Goal: Task Accomplishment & Management: Complete application form

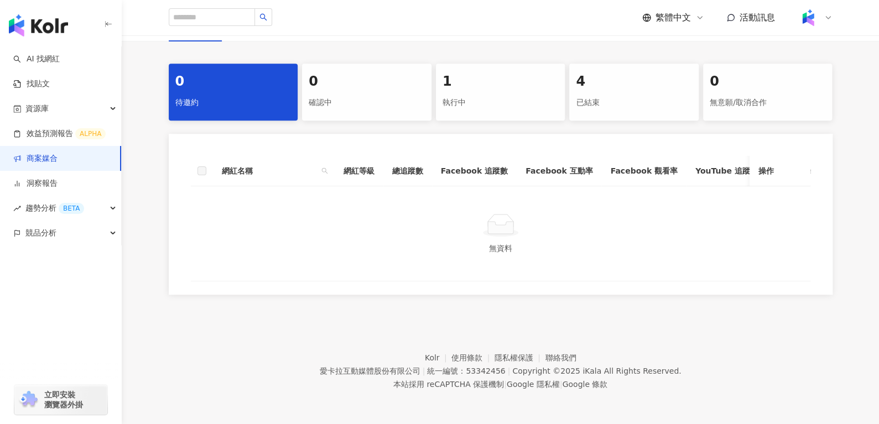
scroll to position [214, 0]
click at [455, 81] on div "1" at bounding box center [501, 81] width 116 height 19
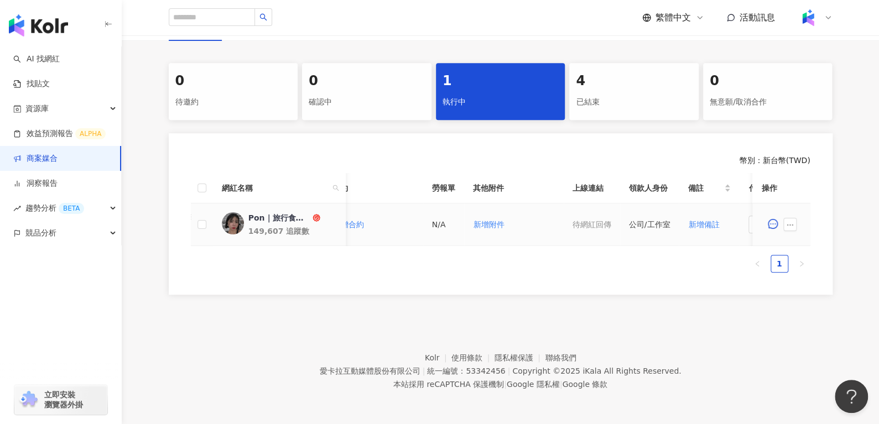
scroll to position [0, 421]
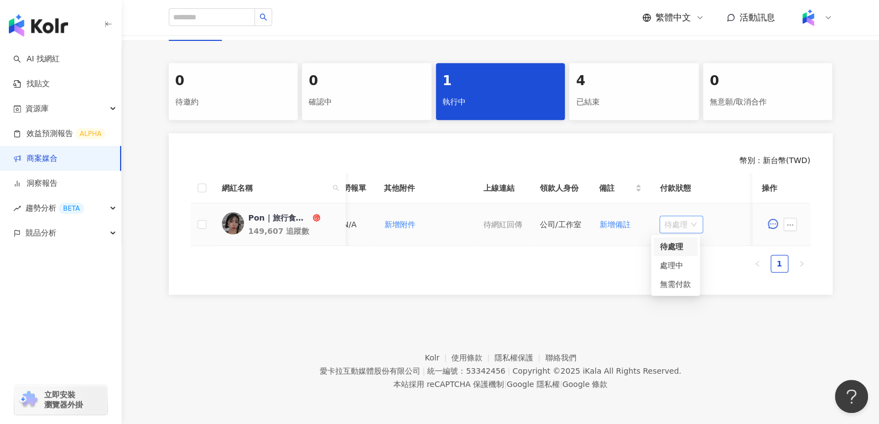
click at [671, 216] on span "待處理" at bounding box center [681, 224] width 35 height 17
click at [795, 218] on button "button" at bounding box center [790, 224] width 13 height 13
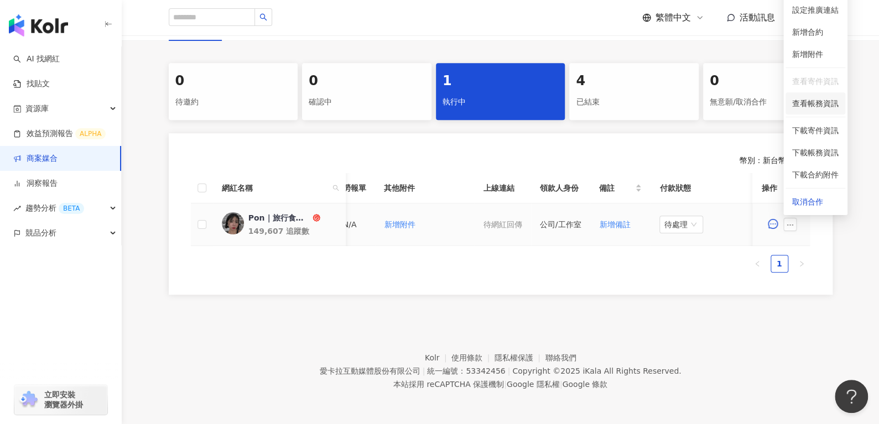
click at [815, 92] on li "查看帳務資訊" at bounding box center [816, 103] width 60 height 22
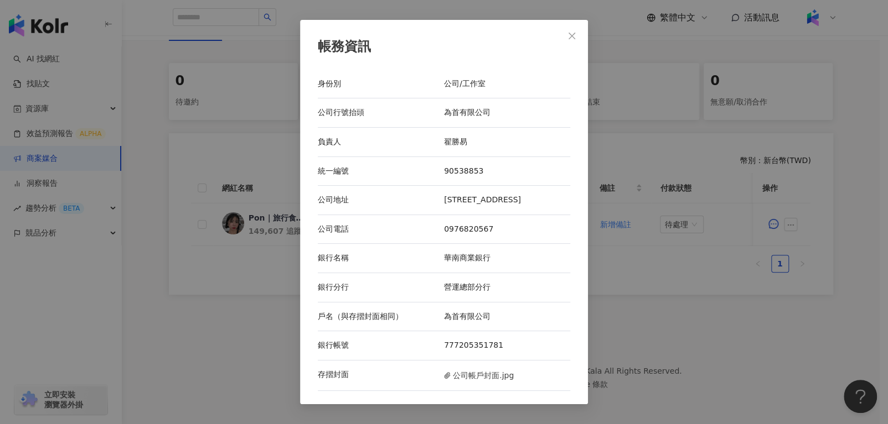
click at [568, 37] on icon "close" at bounding box center [571, 36] width 9 height 9
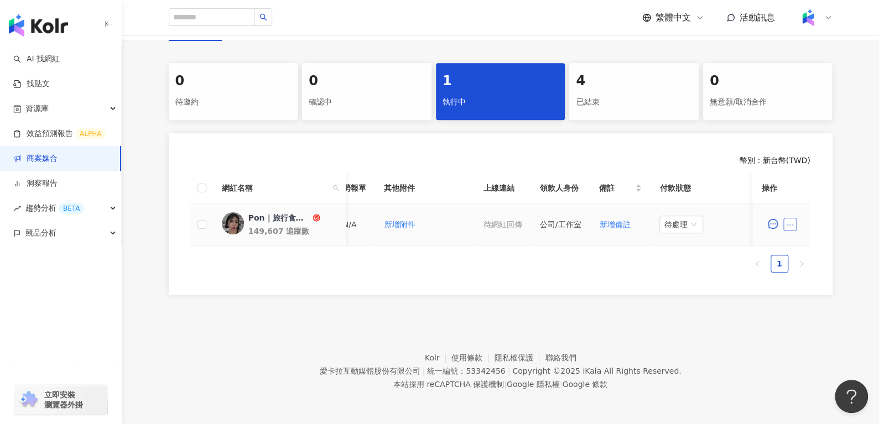
click at [789, 221] on icon "ellipsis" at bounding box center [791, 225] width 8 height 8
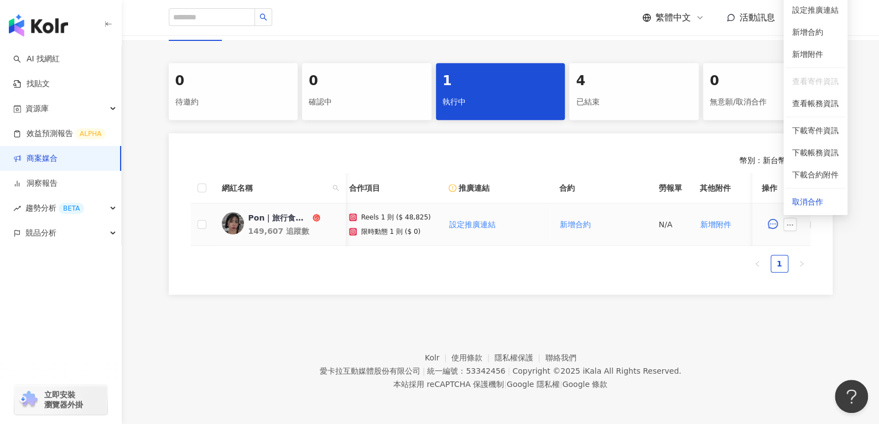
scroll to position [0, 97]
click at [279, 213] on div "Pon｜旅行食記｜豐盛生活 ｜穿搭分享" at bounding box center [279, 218] width 62 height 11
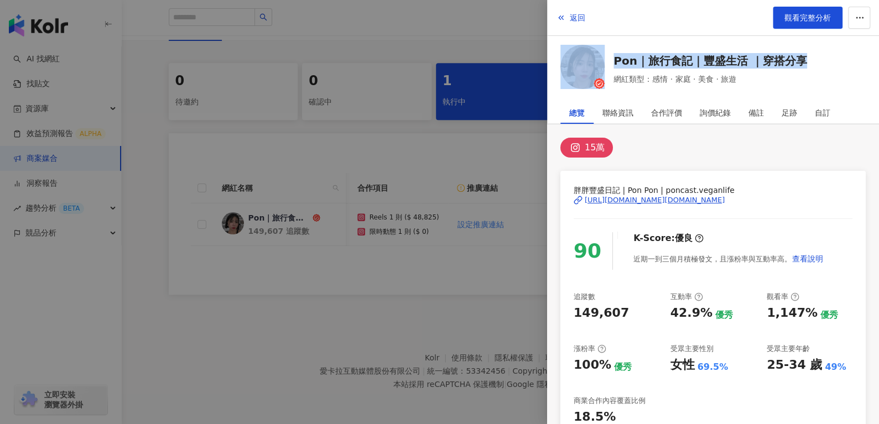
drag, startPoint x: 841, startPoint y: 53, endPoint x: 605, endPoint y: 68, distance: 236.2
click at [605, 68] on div "Pon｜旅行食記｜豐盛生活 ｜穿搭分享 網紅類型：感情 · 家庭 · 美食 · 旅遊" at bounding box center [713, 69] width 305 height 48
copy div "Pon｜旅行食記｜豐盛生活 ｜穿搭分享"
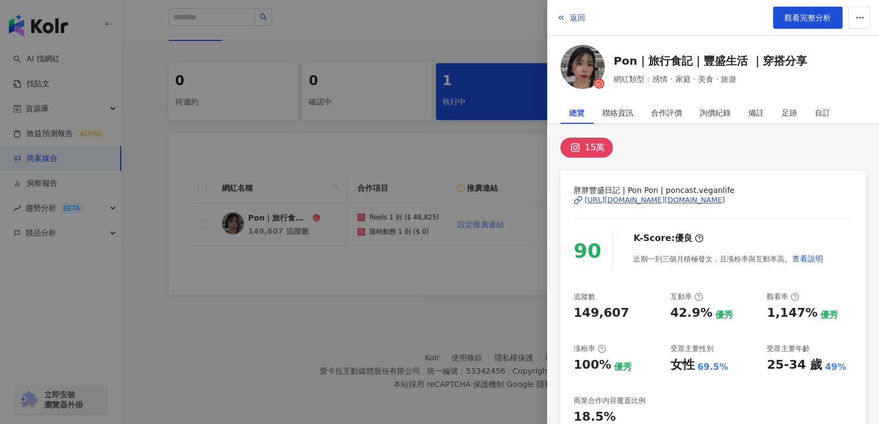
click at [196, 343] on div at bounding box center [439, 212] width 879 height 424
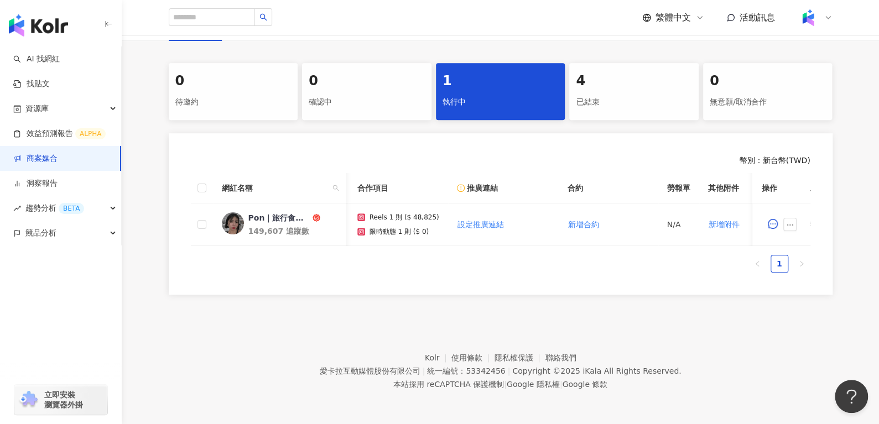
click at [185, 278] on div "幣別 ： 新台幣 ( TWD ) 網紅名稱 合作總酬勞 (含稅) 合作項目 推廣連結 合約 勞報單 其他附件 上線連結 領款人身份 備註 付款狀態 操作 Po…" at bounding box center [501, 214] width 664 height 162
click at [219, 308] on footer "Kolr 使用條款 隱私權保護 聯絡我們 愛卡拉互動媒體股份有限公司 | 統一編號：53342456 | Copyright © 2025 iKala All…" at bounding box center [501, 363] width 758 height 123
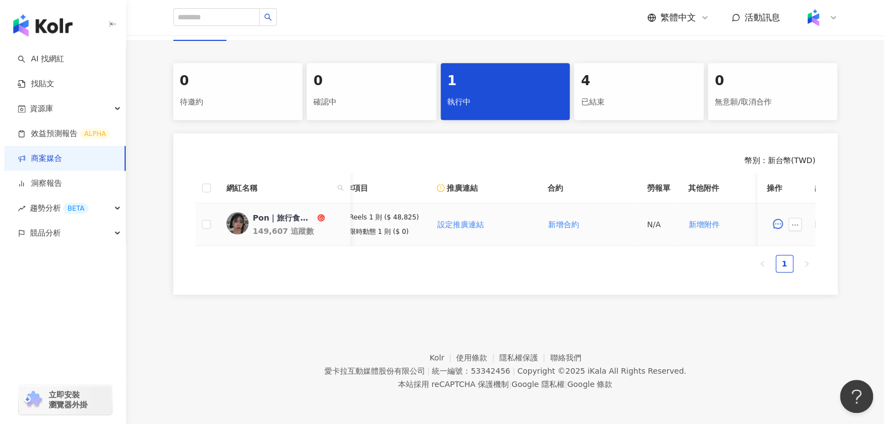
scroll to position [0, 128]
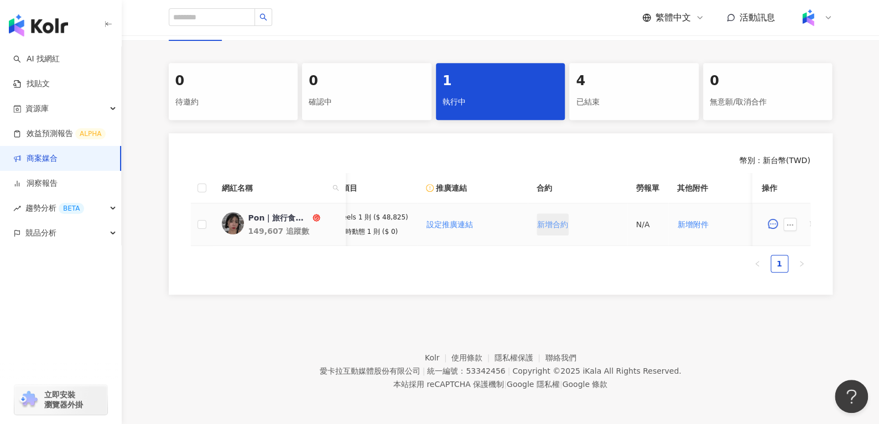
click at [558, 223] on button "新增合約" at bounding box center [553, 225] width 32 height 22
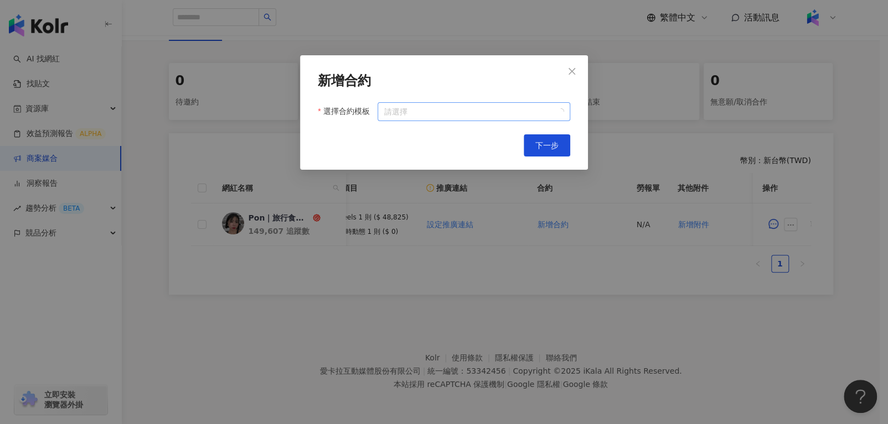
click at [471, 112] on input "選擇合約模板" at bounding box center [473, 112] width 179 height 18
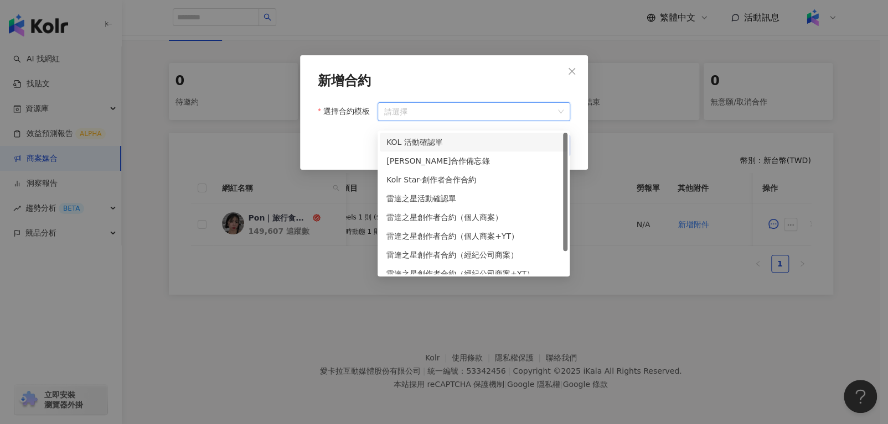
click at [454, 139] on div "KOL 活動確認單" at bounding box center [473, 142] width 174 height 12
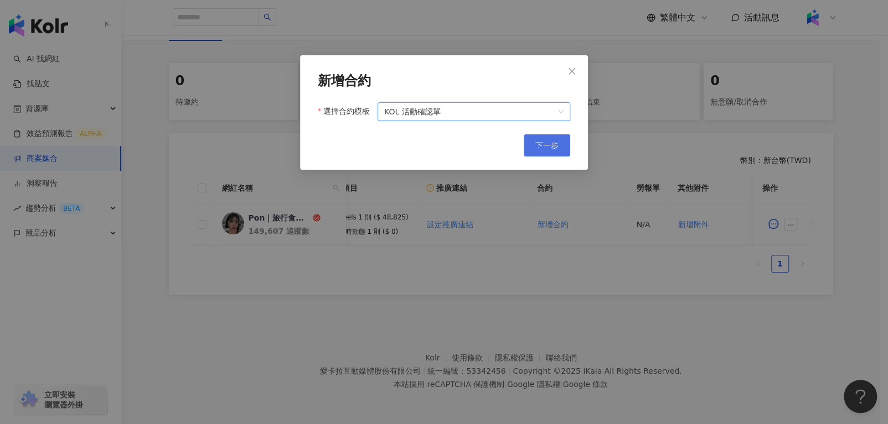
click at [543, 141] on span "下一步" at bounding box center [546, 145] width 23 height 9
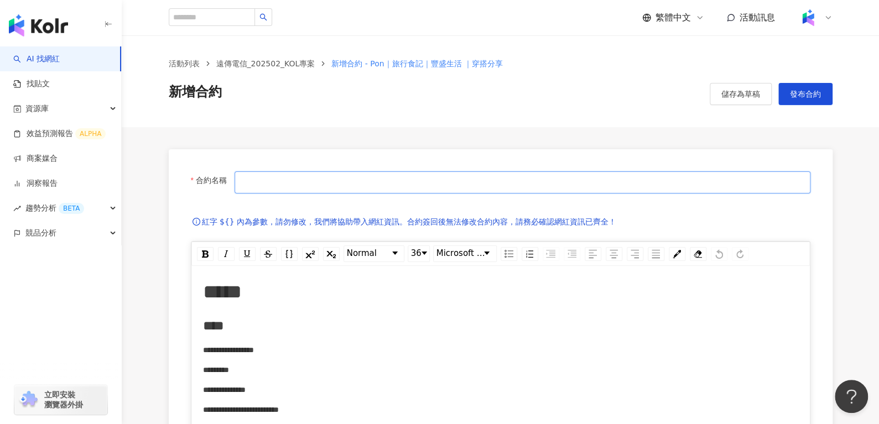
paste input "*********"
click at [302, 184] on input "*********" at bounding box center [523, 183] width 576 height 22
paste input "**********"
type input "**********"
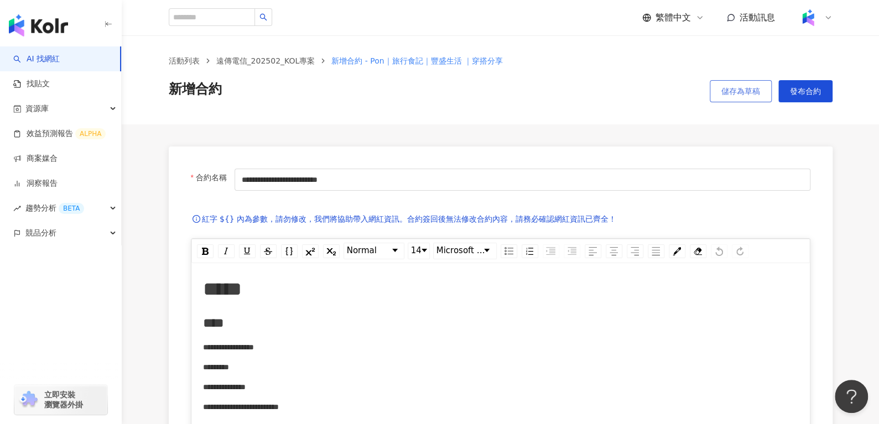
click at [741, 96] on span "儲存為草稿" at bounding box center [741, 91] width 39 height 9
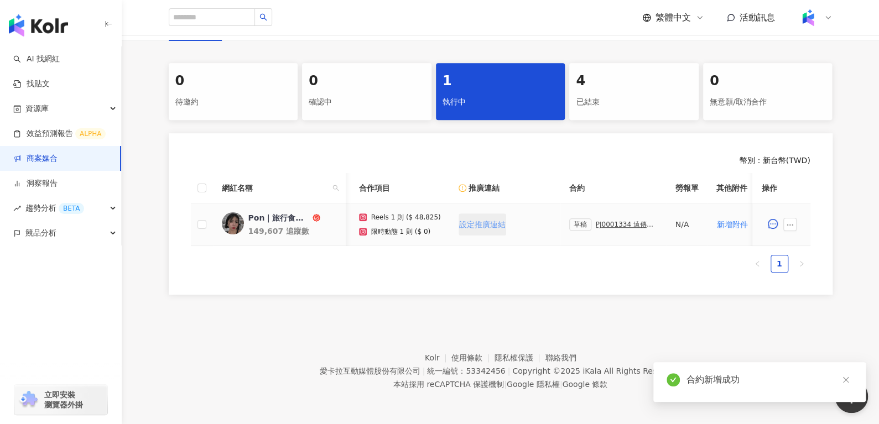
scroll to position [0, 99]
click at [608, 221] on div "PJ0001334 遠傳電信_202502_KOL專案" at bounding box center [624, 225] width 62 height 8
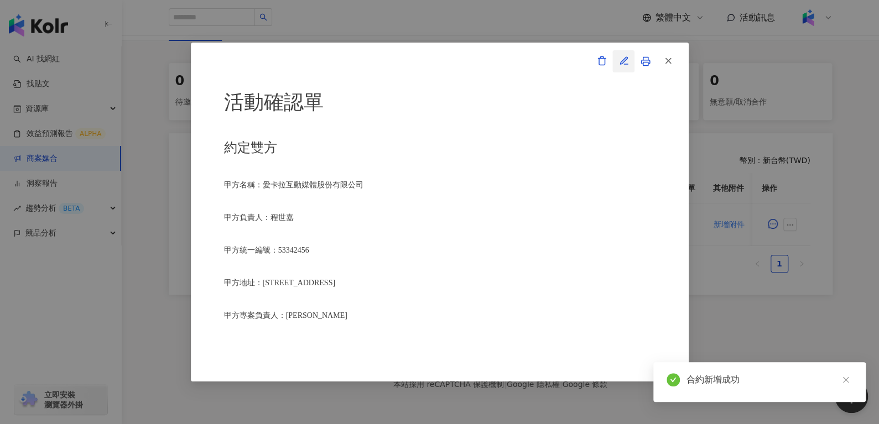
click at [626, 61] on icon "button" at bounding box center [624, 61] width 10 height 10
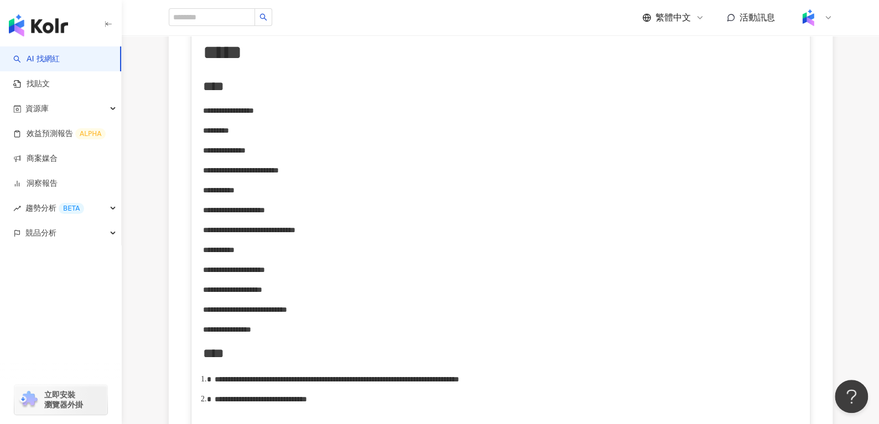
scroll to position [358, 0]
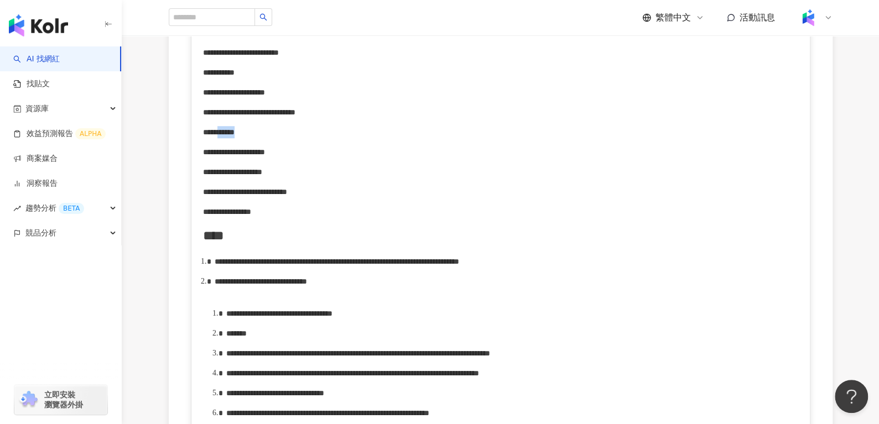
drag, startPoint x: 241, startPoint y: 133, endPoint x: 288, endPoint y: 132, distance: 46.5
click at [288, 132] on div "**********" at bounding box center [501, 132] width 596 height 12
drag, startPoint x: 242, startPoint y: 149, endPoint x: 357, endPoint y: 151, distance: 114.6
click at [265, 151] on span "**********" at bounding box center [234, 152] width 62 height 8
drag, startPoint x: 300, startPoint y: 171, endPoint x: 332, endPoint y: 169, distance: 32.2
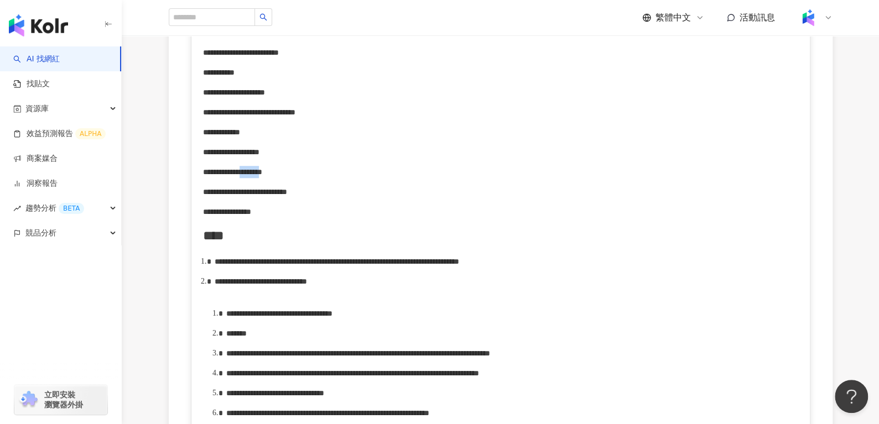
click at [262, 169] on span "**********" at bounding box center [232, 172] width 59 height 8
drag, startPoint x: 336, startPoint y: 170, endPoint x: 302, endPoint y: 172, distance: 34.9
click at [302, 172] on div "**********" at bounding box center [501, 172] width 596 height 12
drag, startPoint x: 299, startPoint y: 170, endPoint x: 334, endPoint y: 171, distance: 34.3
click at [262, 171] on span "**********" at bounding box center [232, 172] width 59 height 8
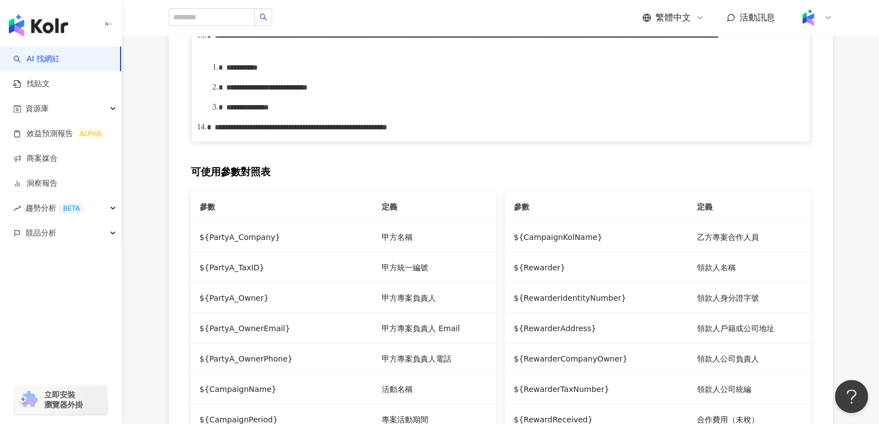
scroll to position [1070, 0]
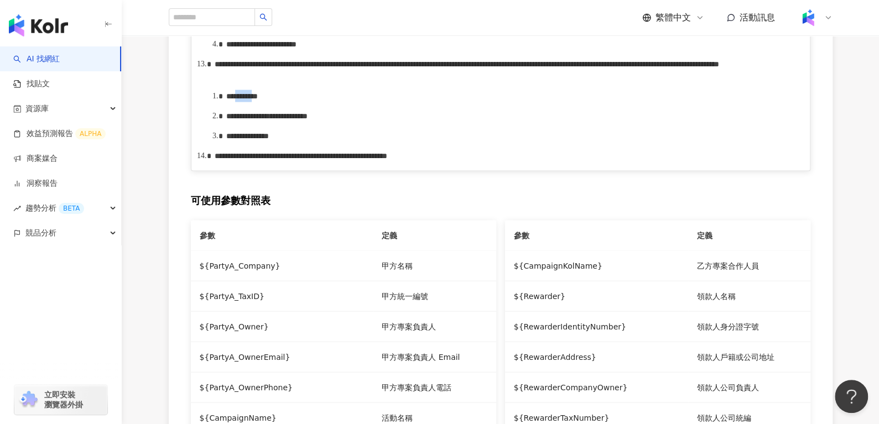
drag, startPoint x: 248, startPoint y: 244, endPoint x: 294, endPoint y: 244, distance: 46.5
click at [258, 100] on span "*********" at bounding box center [242, 96] width 32 height 8
drag, startPoint x: 250, startPoint y: 259, endPoint x: 310, endPoint y: 262, distance: 60.4
click at [266, 120] on span "**********" at bounding box center [245, 116] width 39 height 8
drag, startPoint x: 340, startPoint y: 265, endPoint x: 384, endPoint y: 261, distance: 43.3
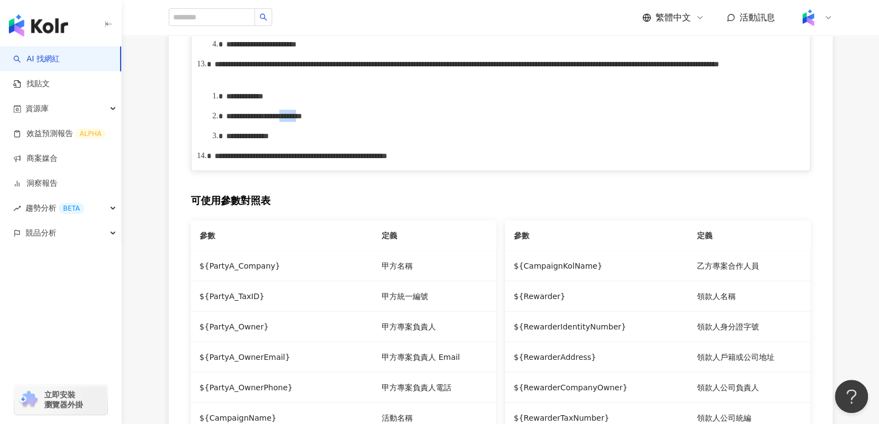
click at [302, 120] on span "**********" at bounding box center [282, 116] width 39 height 8
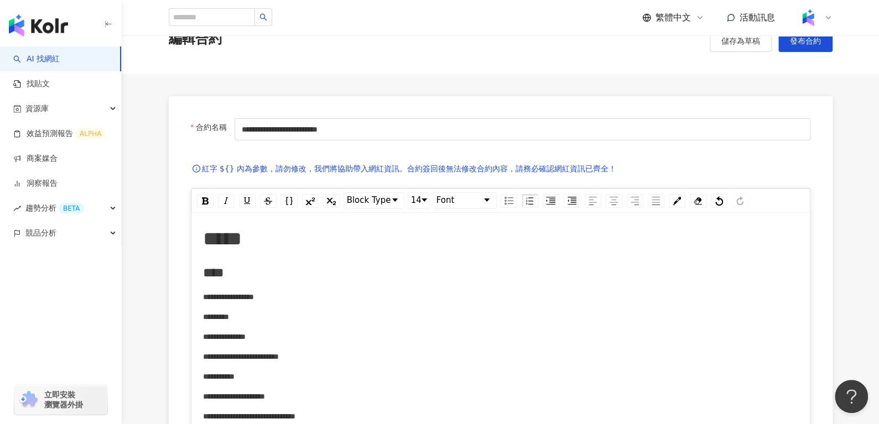
scroll to position [0, 0]
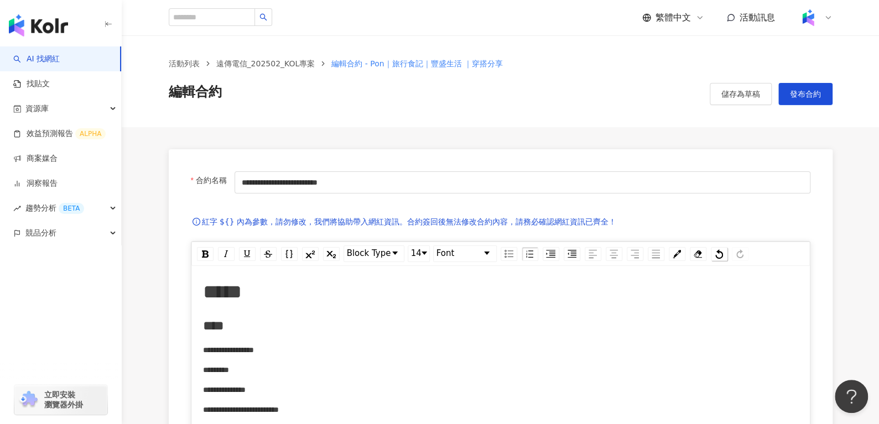
click at [718, 250] on img "rdw-history-control" at bounding box center [720, 254] width 8 height 9
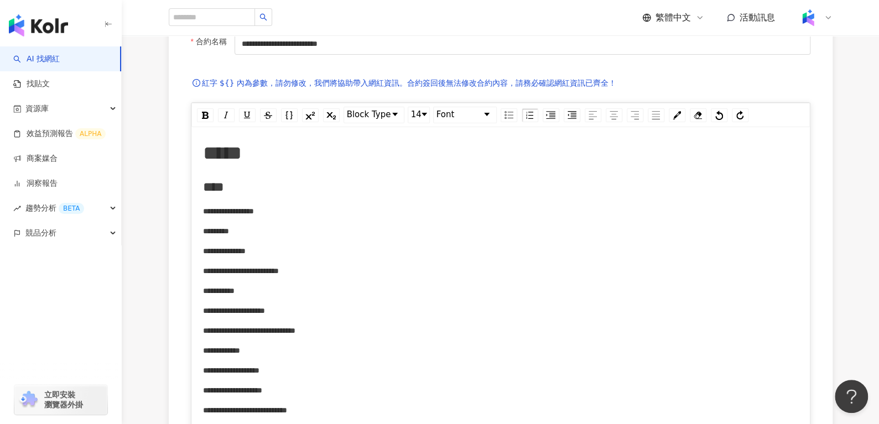
scroll to position [47, 0]
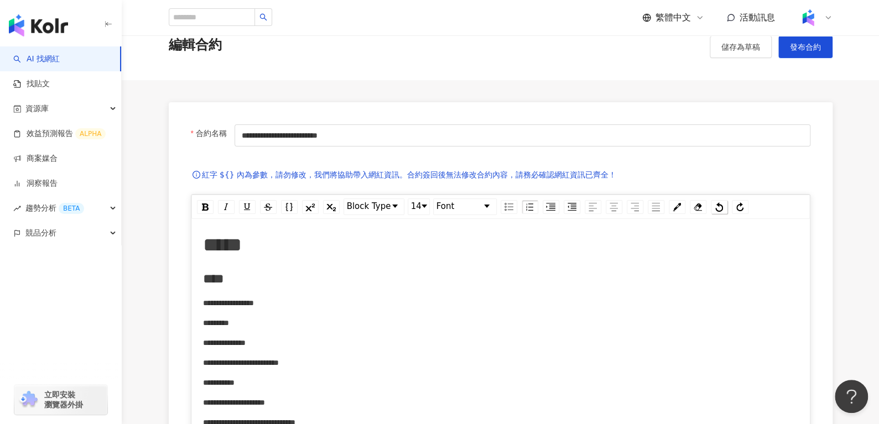
click at [719, 210] on img "rdw-history-control" at bounding box center [720, 207] width 8 height 9
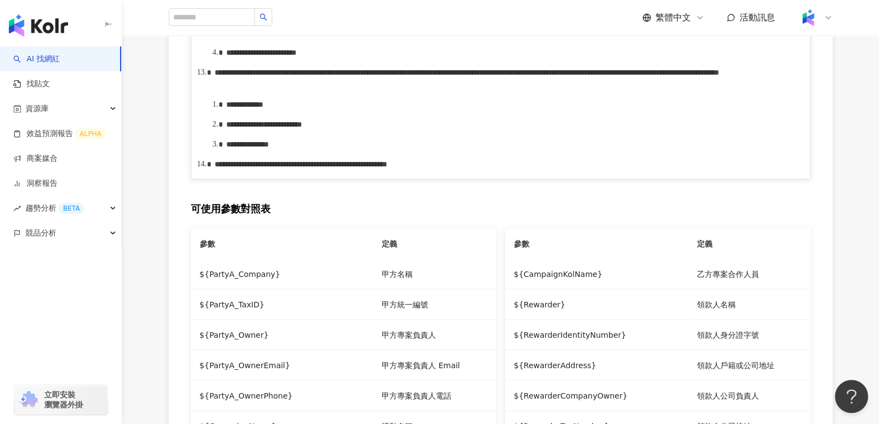
scroll to position [1061, 0]
click at [302, 128] on span "**********" at bounding box center [282, 125] width 39 height 8
click at [396, 131] on div "**********" at bounding box center [512, 124] width 573 height 12
click at [299, 128] on span "**********" at bounding box center [281, 125] width 36 height 8
drag, startPoint x: 451, startPoint y: 266, endPoint x: 508, endPoint y: 267, distance: 57.0
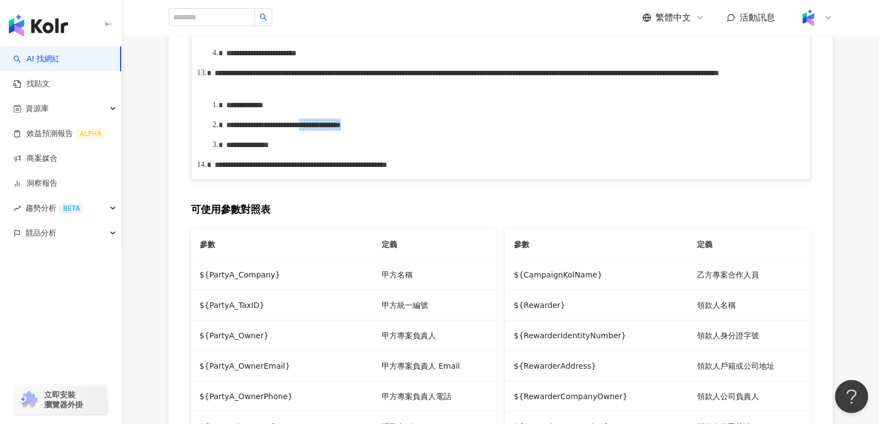
click at [508, 131] on div "**********" at bounding box center [512, 124] width 573 height 12
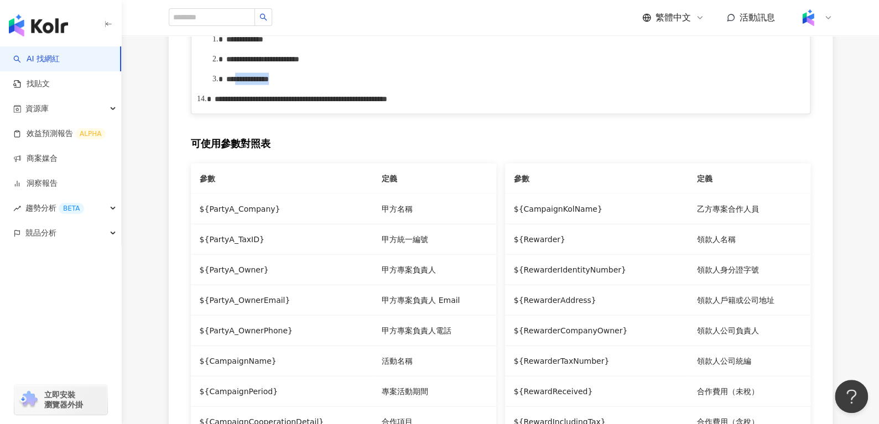
drag, startPoint x: 260, startPoint y: 224, endPoint x: 304, endPoint y: 224, distance: 44.3
click at [304, 85] on div "**********" at bounding box center [512, 79] width 573 height 12
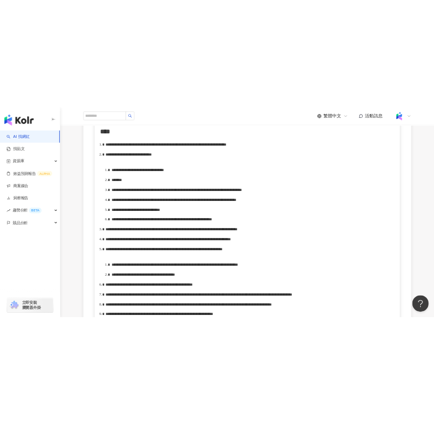
scroll to position [545, 0]
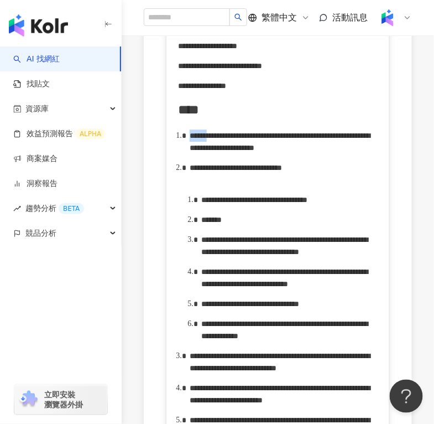
drag, startPoint x: 192, startPoint y: 130, endPoint x: 234, endPoint y: 134, distance: 41.7
click at [234, 134] on span "**********" at bounding box center [280, 142] width 180 height 20
click at [282, 172] on span "**********" at bounding box center [236, 168] width 92 height 8
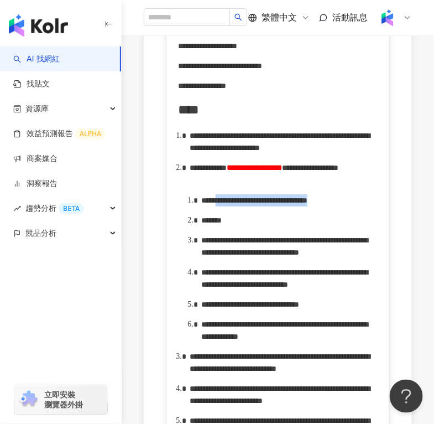
drag, startPoint x: 240, startPoint y: 239, endPoint x: 254, endPoint y: 251, distance: 18.8
click at [254, 206] on div "**********" at bounding box center [289, 200] width 177 height 12
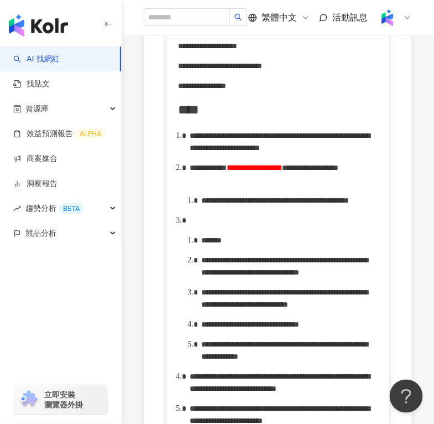
click at [235, 204] on span "**********" at bounding box center [275, 200] width 148 height 8
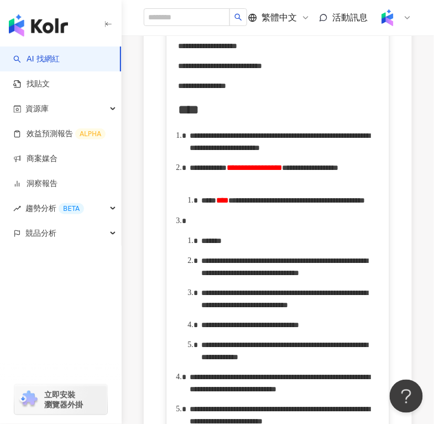
click at [229, 204] on span "****" at bounding box center [222, 200] width 12 height 8
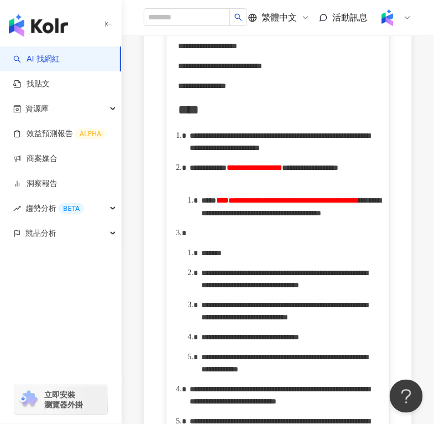
click at [272, 204] on span "**********" at bounding box center [294, 200] width 131 height 8
click at [229, 204] on span "****" at bounding box center [222, 200] width 12 height 8
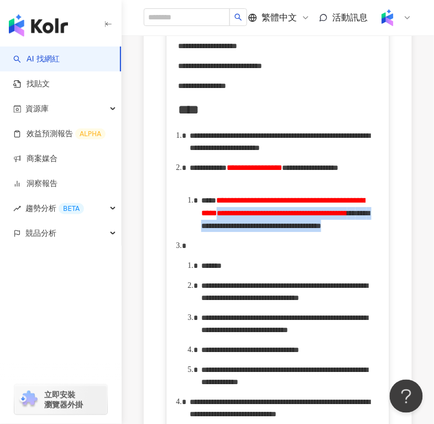
drag, startPoint x: 238, startPoint y: 304, endPoint x: 190, endPoint y: 259, distance: 65.8
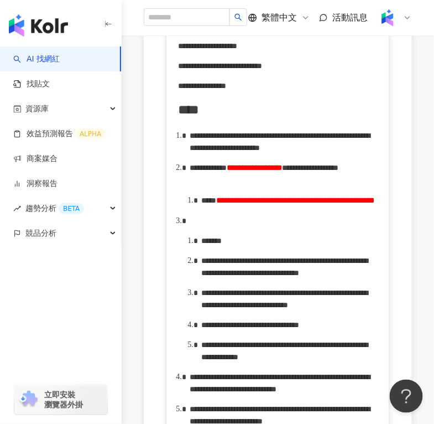
click at [204, 227] on div "rdw-editor" at bounding box center [284, 221] width 189 height 12
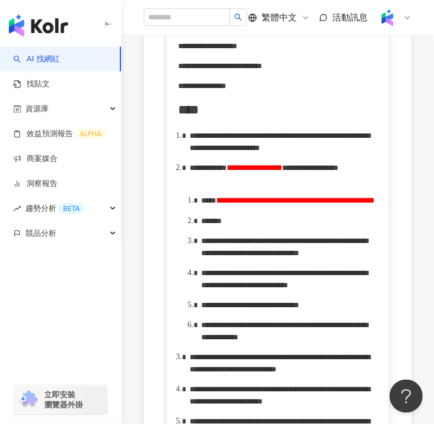
click at [260, 227] on div "*******" at bounding box center [289, 221] width 177 height 12
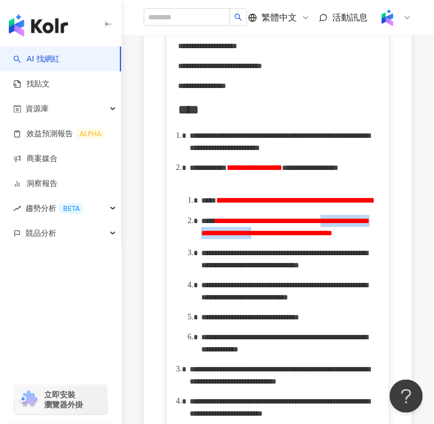
drag, startPoint x: 237, startPoint y: 301, endPoint x: 366, endPoint y: 298, distance: 129.0
click at [366, 237] on span "**********" at bounding box center [284, 227] width 167 height 20
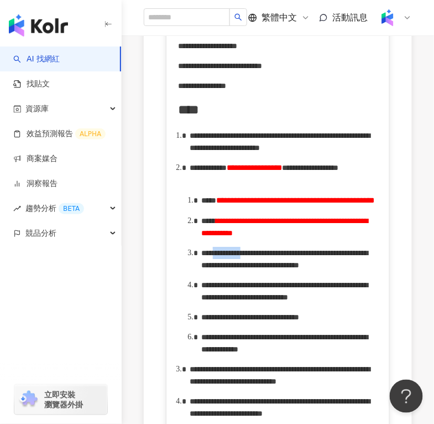
drag, startPoint x: 225, startPoint y: 317, endPoint x: 265, endPoint y: 323, distance: 39.8
click at [265, 269] on span "**********" at bounding box center [284, 259] width 167 height 20
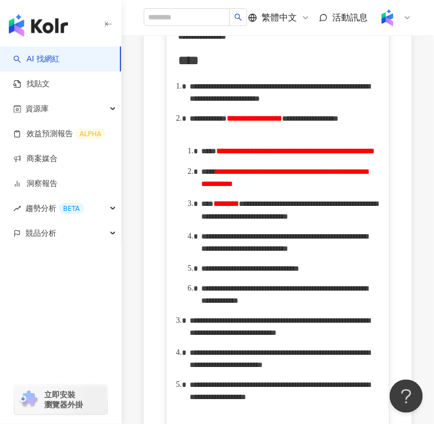
scroll to position [595, 0]
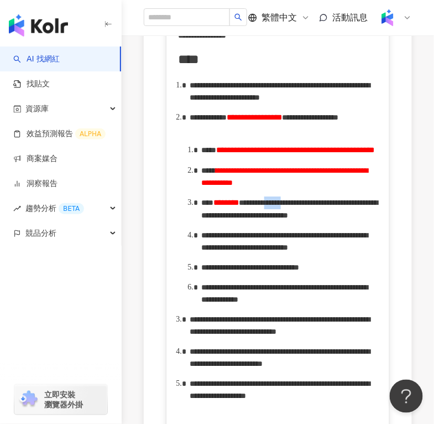
drag, startPoint x: 361, startPoint y: 267, endPoint x: 234, endPoint y: 279, distance: 127.9
click at [234, 219] on span "**********" at bounding box center [289, 209] width 177 height 20
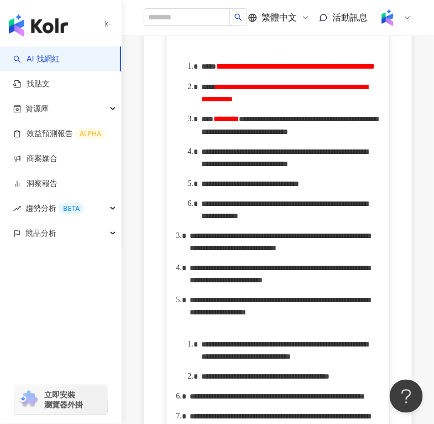
scroll to position [693, 0]
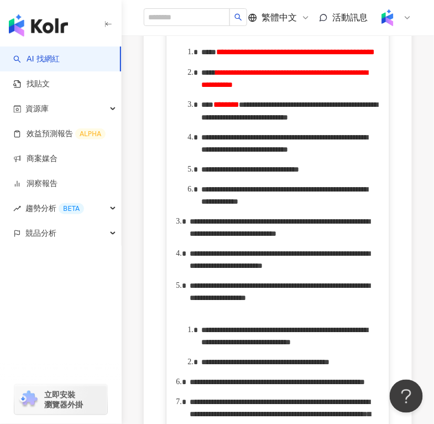
click at [365, 153] on span "**********" at bounding box center [284, 143] width 167 height 20
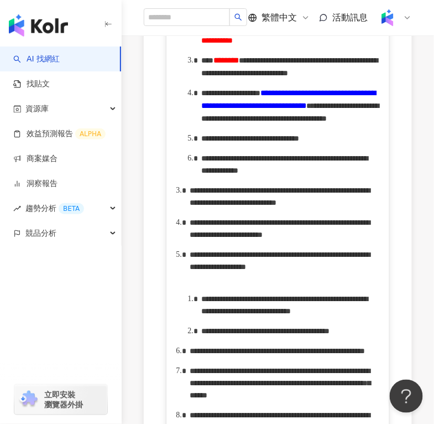
scroll to position [739, 0]
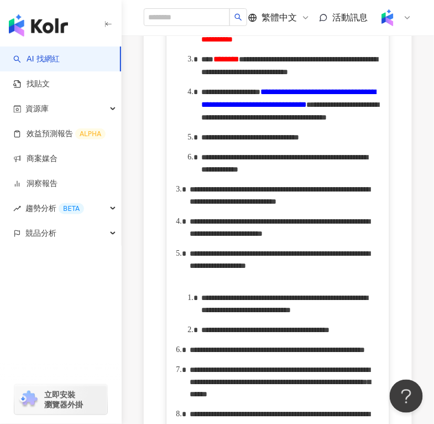
click at [379, 234] on div "**********" at bounding box center [278, 183] width 223 height 1182
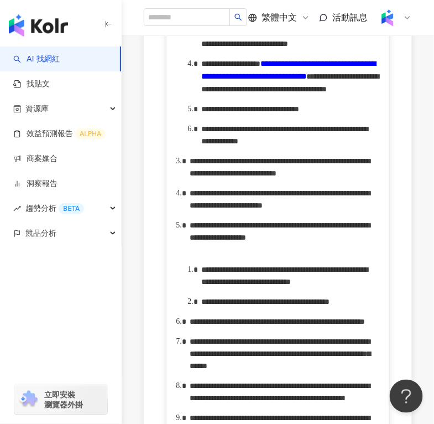
scroll to position [769, 0]
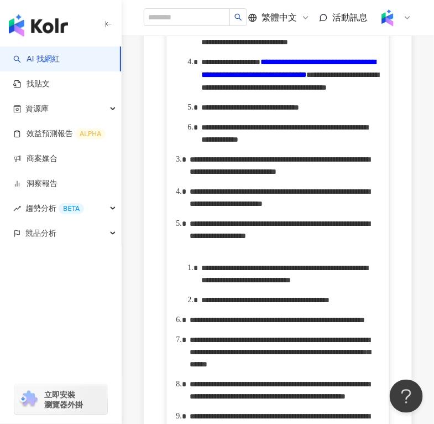
click at [203, 91] on span "**********" at bounding box center [290, 81] width 178 height 20
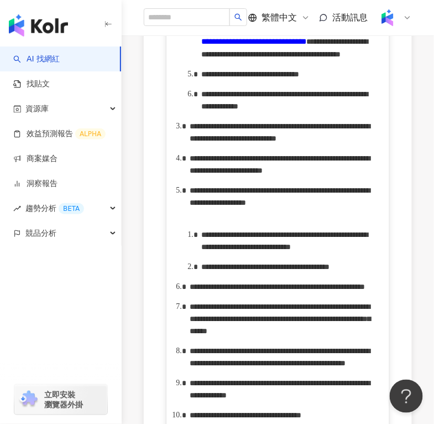
click at [368, 58] on span "**********" at bounding box center [284, 48] width 167 height 20
click at [327, 58] on span "**********" at bounding box center [284, 48] width 167 height 20
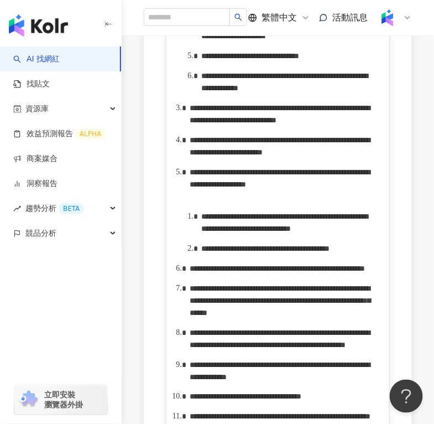
scroll to position [835, 0]
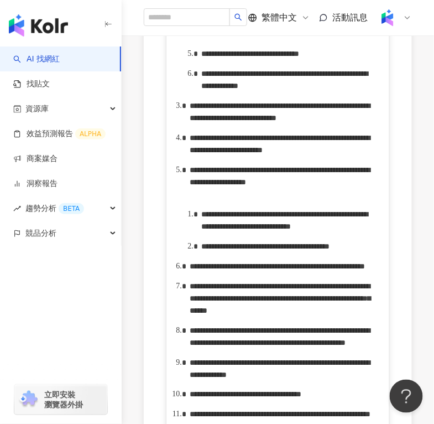
click at [299, 58] on span "**********" at bounding box center [250, 54] width 98 height 8
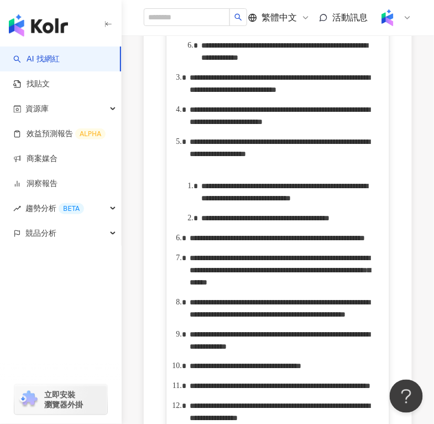
scroll to position [864, 0]
click at [232, 61] on span "**********" at bounding box center [284, 52] width 167 height 20
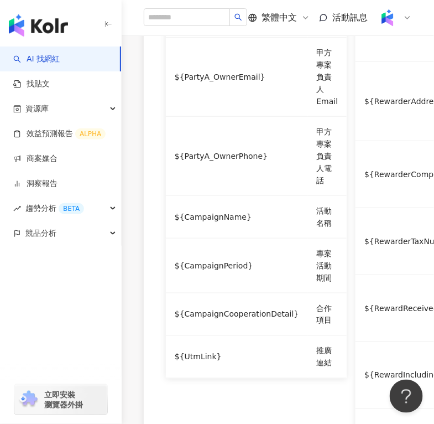
scroll to position [1641, 0]
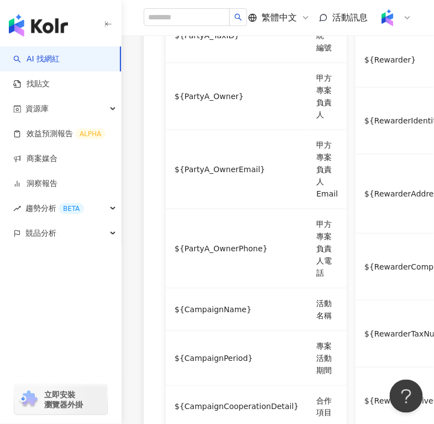
drag, startPoint x: 257, startPoint y: 139, endPoint x: 304, endPoint y: 142, distance: 47.1
drag, startPoint x: 260, startPoint y: 135, endPoint x: 323, endPoint y: 146, distance: 64.0
copy span "**********"
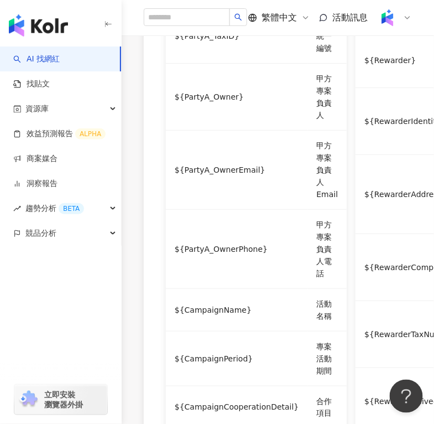
drag, startPoint x: 296, startPoint y: 156, endPoint x: 346, endPoint y: 156, distance: 50.9
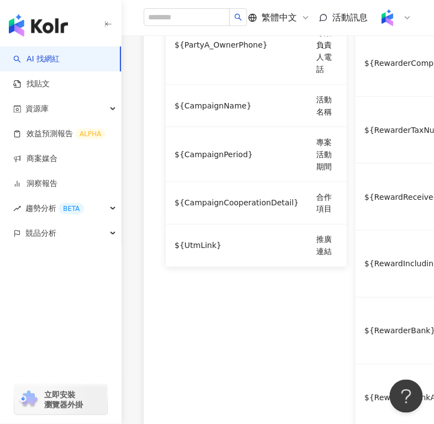
scroll to position [1812, 0]
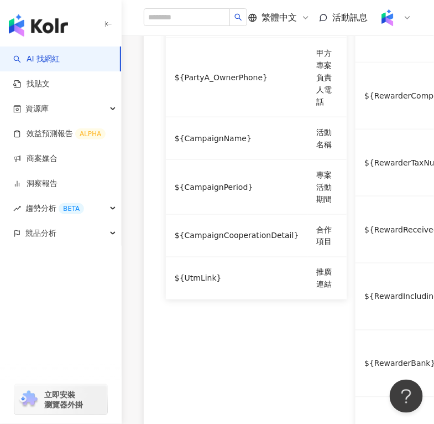
drag, startPoint x: 293, startPoint y: 131, endPoint x: 215, endPoint y: 143, distance: 78.9
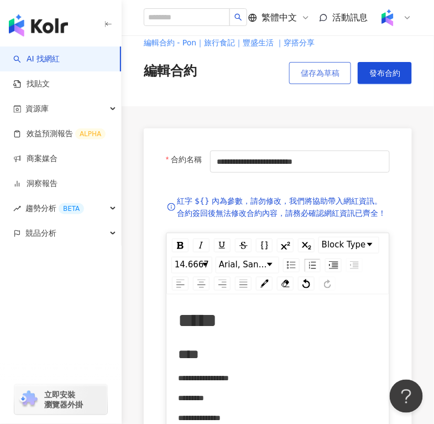
click at [328, 77] on span "儲存為草稿" at bounding box center [320, 73] width 39 height 9
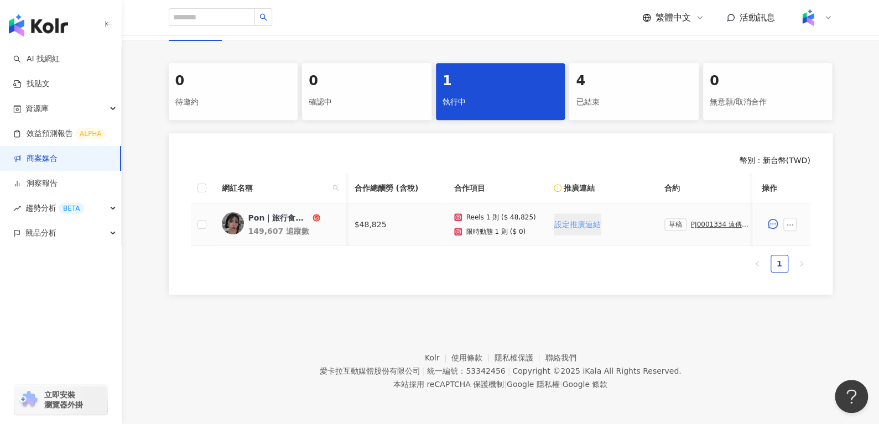
scroll to position [0, 131]
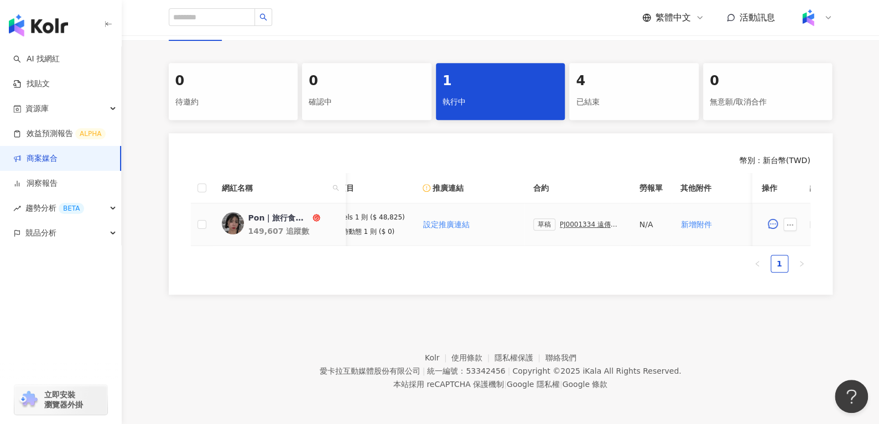
click at [565, 221] on div "PJ0001334 遠傳電信_202502_KOL專案" at bounding box center [591, 225] width 62 height 8
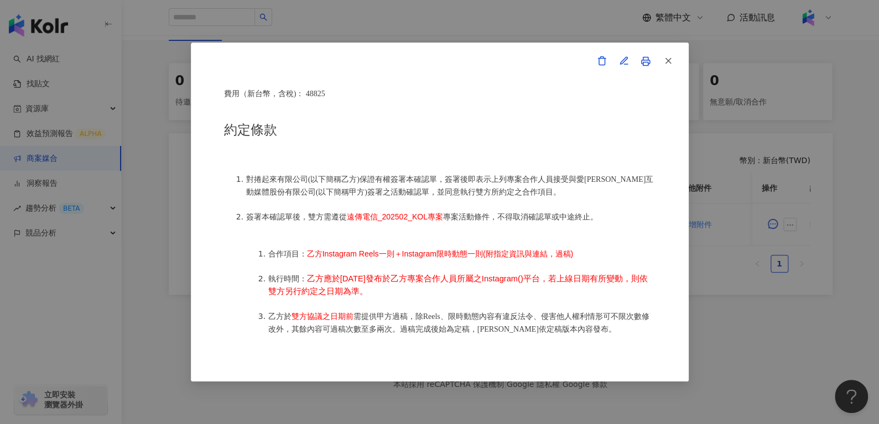
scroll to position [451, 0]
click at [630, 59] on button "button" at bounding box center [624, 61] width 22 height 22
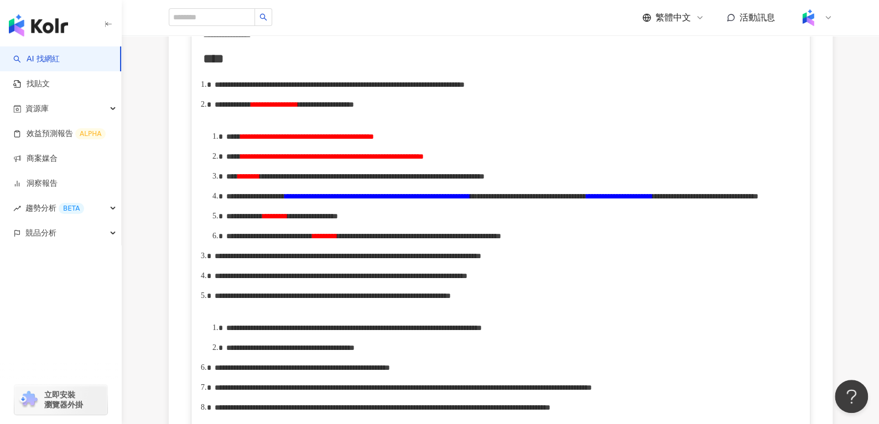
scroll to position [534, 0]
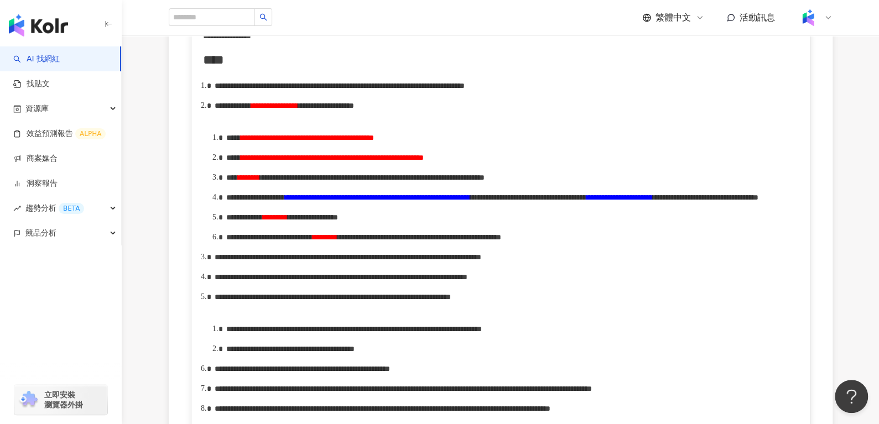
click at [279, 142] on span "**********" at bounding box center [307, 138] width 133 height 8
click at [325, 162] on span "**********" at bounding box center [332, 158] width 183 height 8
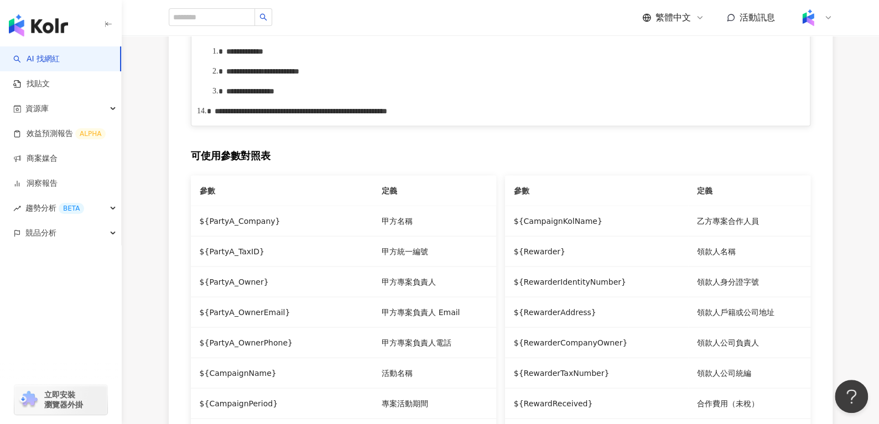
scroll to position [1115, 0]
click at [654, 23] on span "**********" at bounding box center [561, 19] width 355 height 8
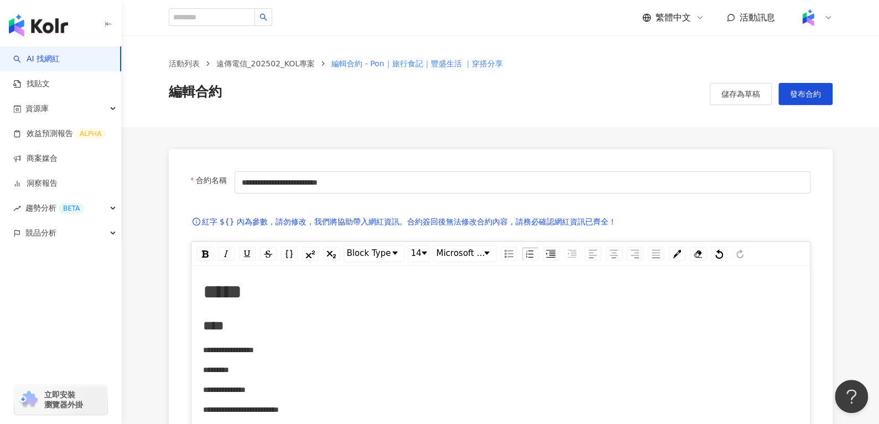
scroll to position [0, 0]
click at [734, 90] on span "儲存為草稿" at bounding box center [741, 94] width 39 height 9
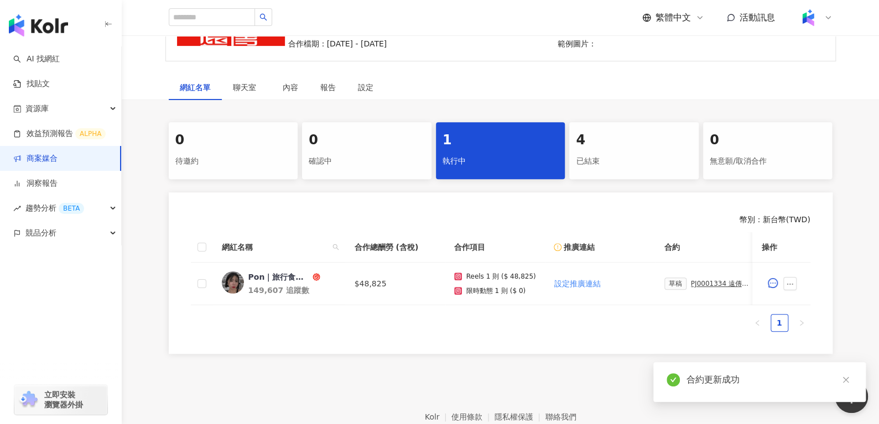
scroll to position [151, 0]
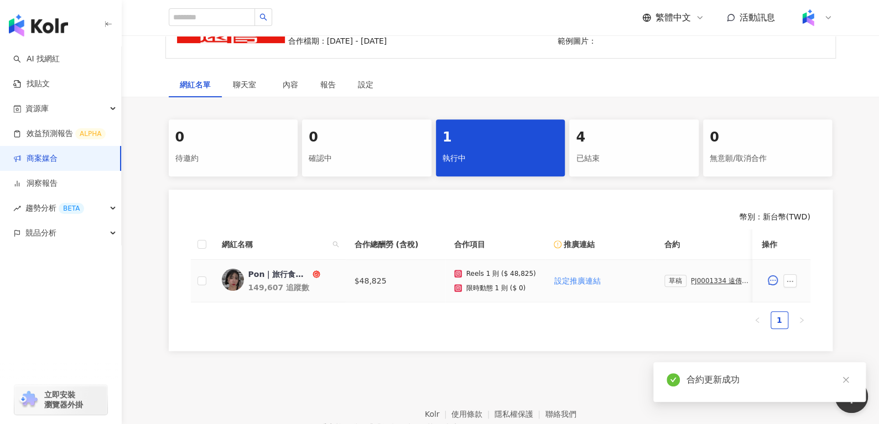
click at [279, 269] on div "Pon｜旅行食記｜豐盛生活 ｜穿搭分享" at bounding box center [279, 274] width 62 height 11
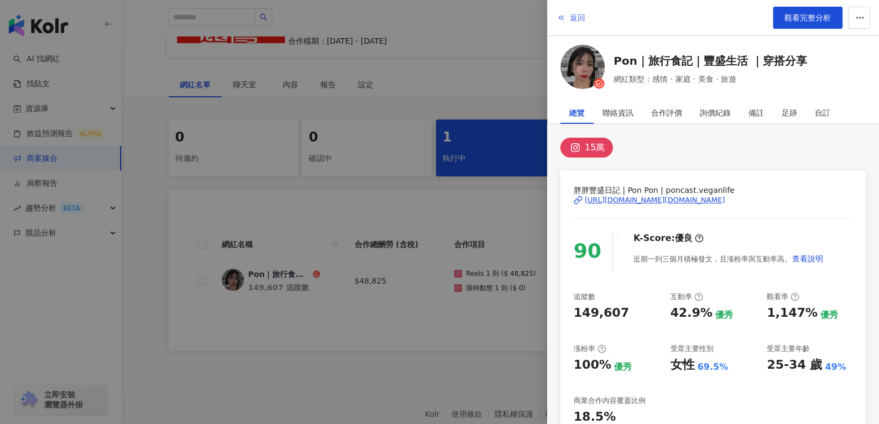
click at [572, 17] on span "返回" at bounding box center [577, 17] width 15 height 9
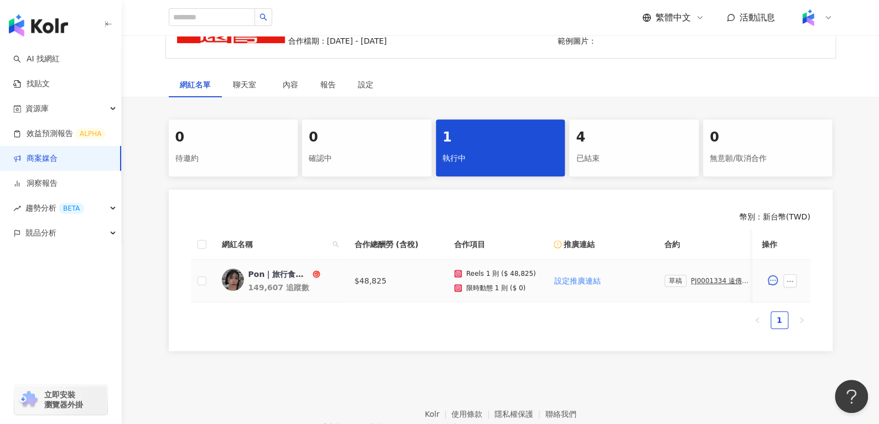
click at [692, 275] on div "草稿 PJ0001334 遠傳電信_202502_KOL專案" at bounding box center [709, 281] width 89 height 12
click at [692, 277] on div "PJ0001334 遠傳電信_202502_KOL專案" at bounding box center [722, 281] width 62 height 8
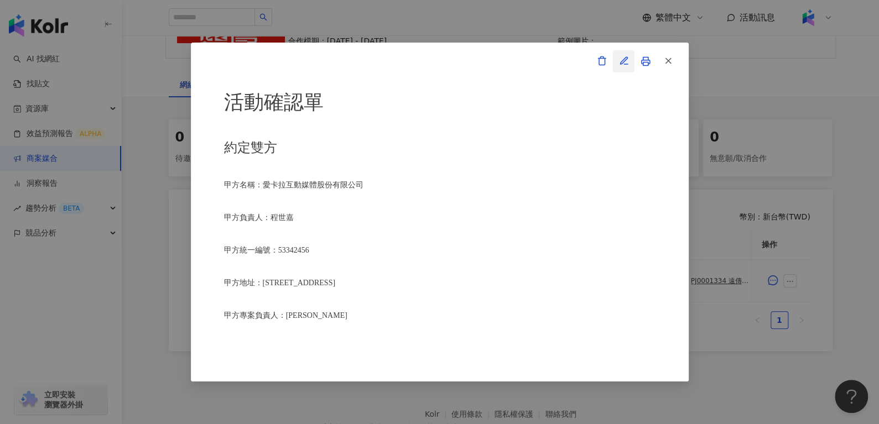
click at [624, 61] on icon "button" at bounding box center [624, 61] width 10 height 10
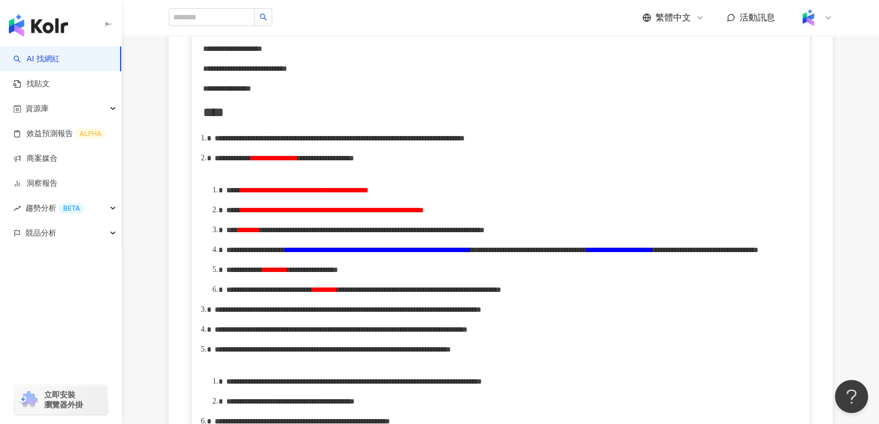
scroll to position [500, 0]
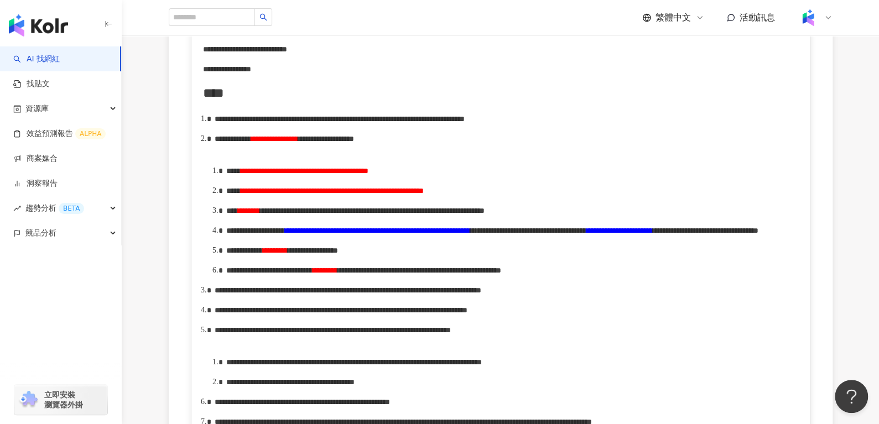
click at [424, 195] on span "**********" at bounding box center [332, 191] width 183 height 8
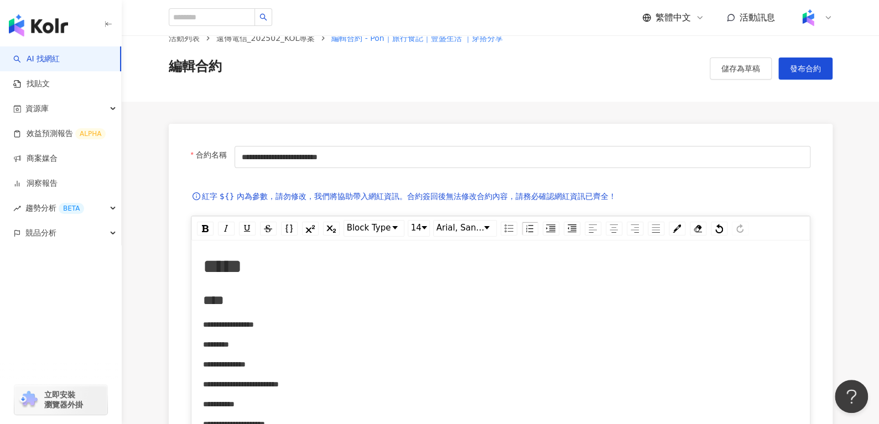
scroll to position [0, 0]
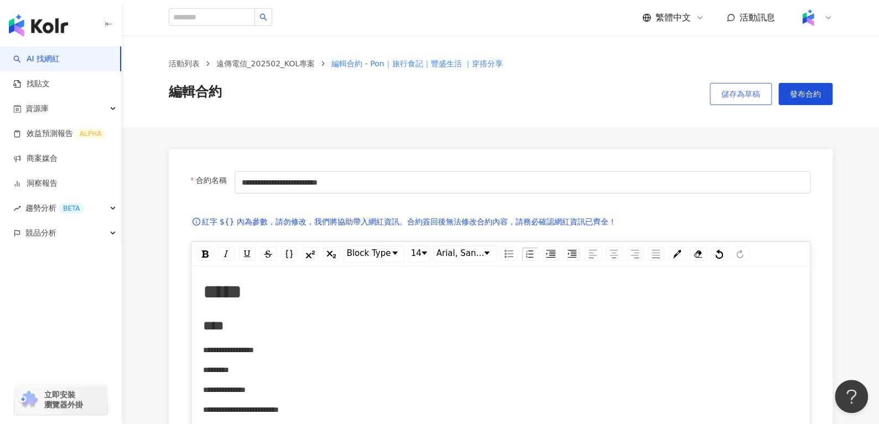
click at [724, 100] on button "儲存為草稿" at bounding box center [741, 94] width 62 height 22
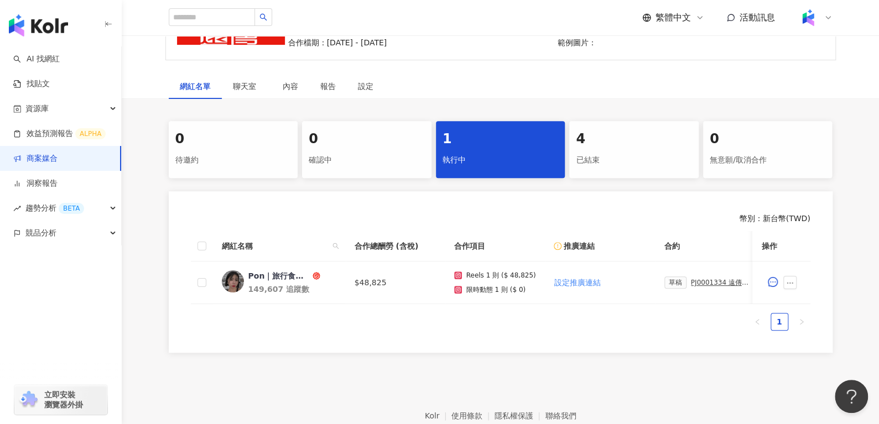
scroll to position [215, 0]
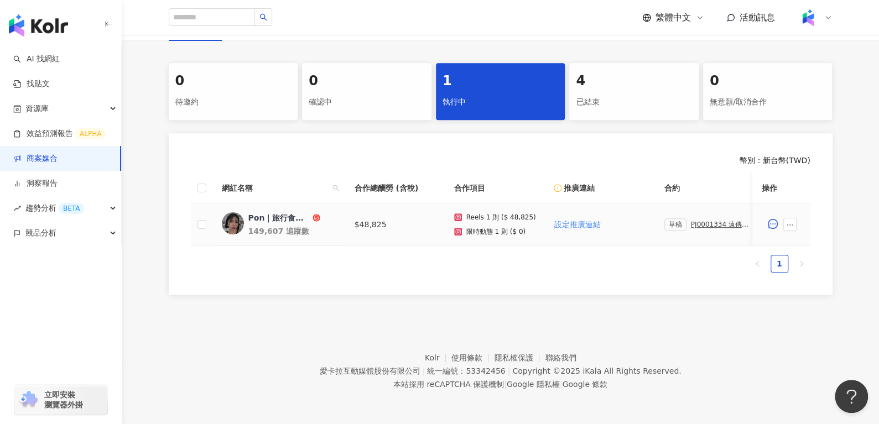
click at [693, 221] on div "PJ0001334 遠傳電信_202502_KOL專案" at bounding box center [722, 225] width 62 height 8
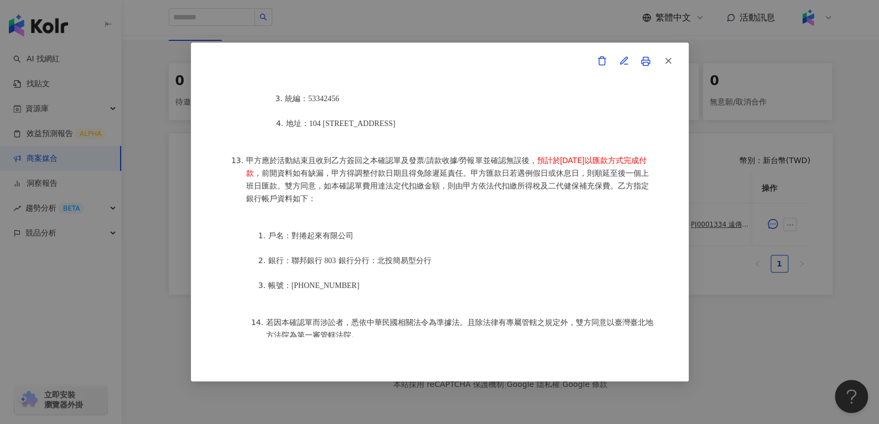
scroll to position [1408, 0]
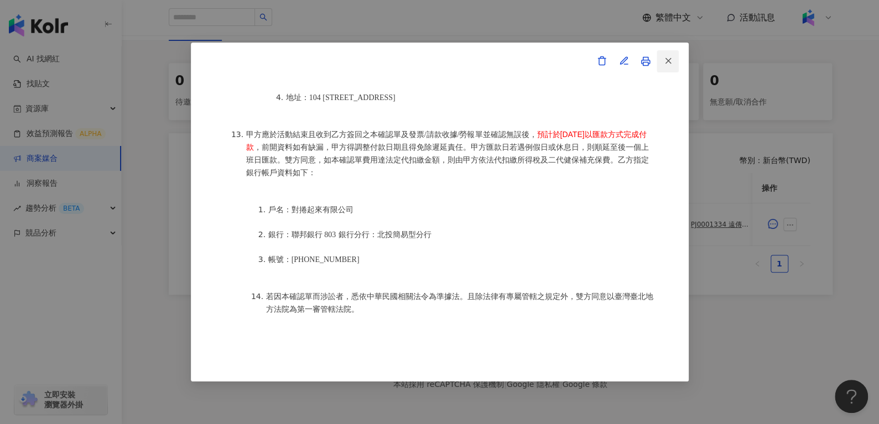
click at [671, 64] on line "button" at bounding box center [668, 61] width 5 height 5
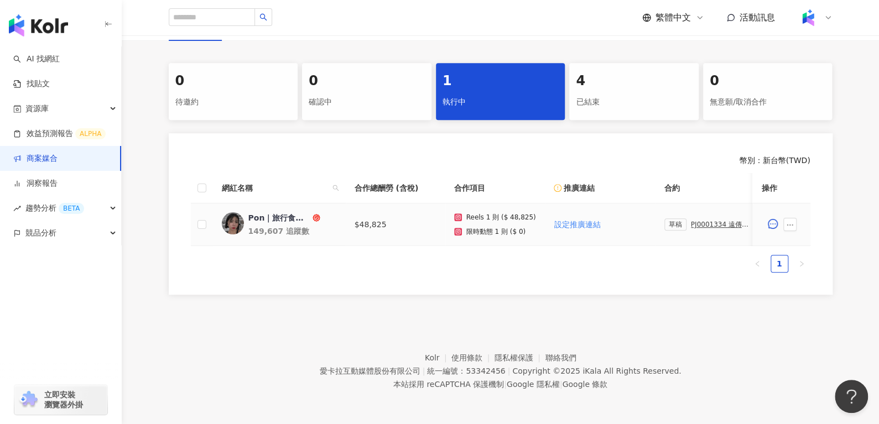
click at [708, 221] on div "PJ0001334 遠傳電信_202502_KOL專案" at bounding box center [722, 225] width 62 height 8
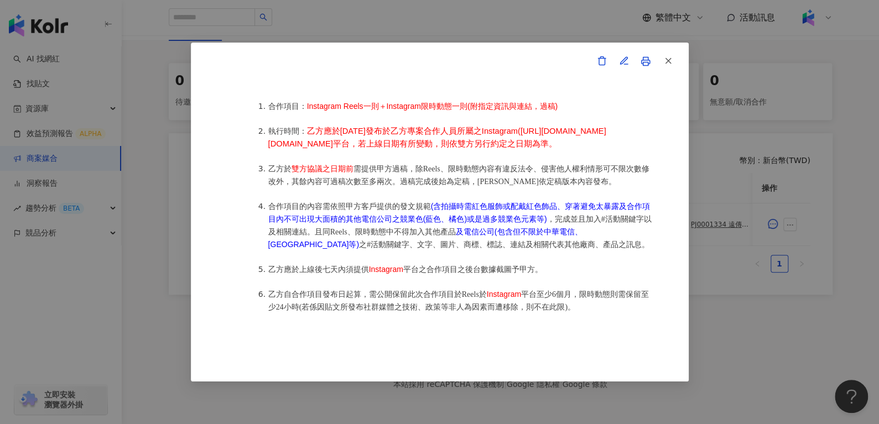
scroll to position [598, 0]
click at [666, 58] on icon "button" at bounding box center [669, 61] width 10 height 10
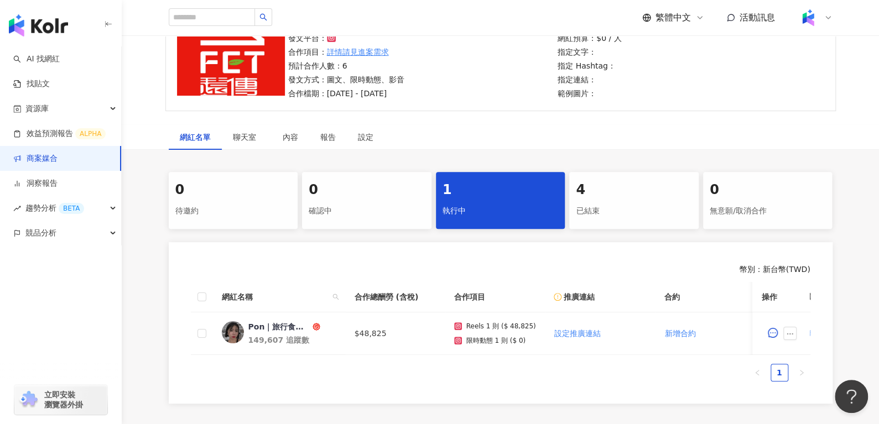
scroll to position [169, 0]
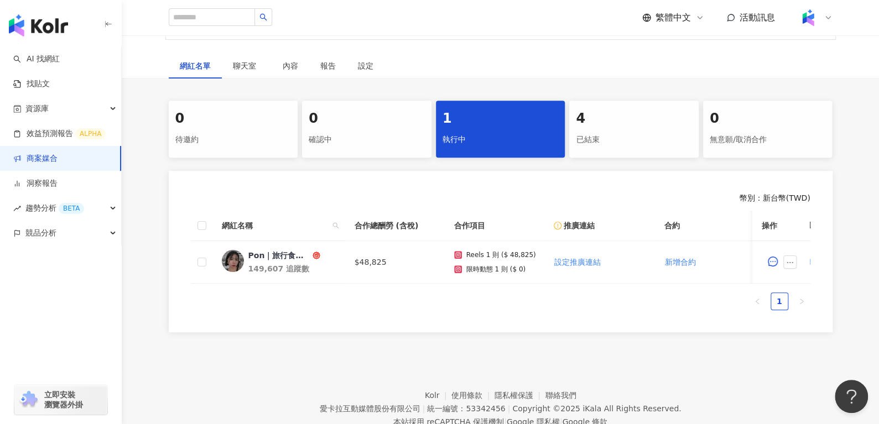
click at [623, 121] on div "4" at bounding box center [634, 119] width 116 height 19
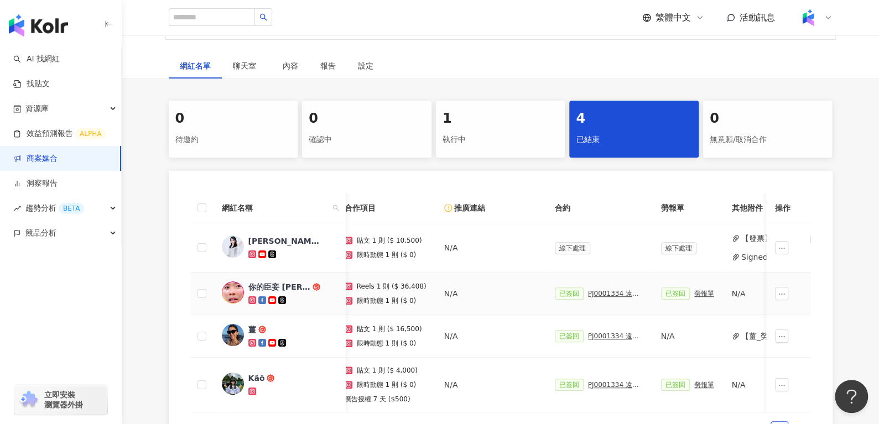
scroll to position [0, 111]
click at [590, 297] on div "PJ0001334 遠傳電信_202502_KOL專案_活動確認單" at bounding box center [614, 294] width 55 height 8
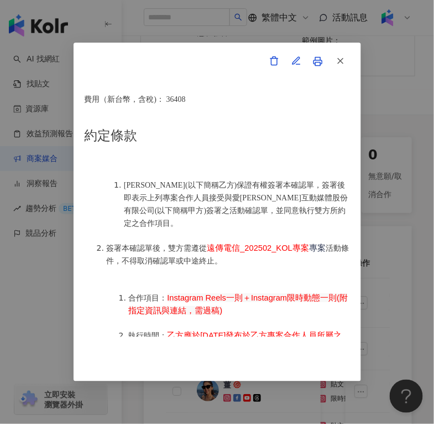
scroll to position [444, 0]
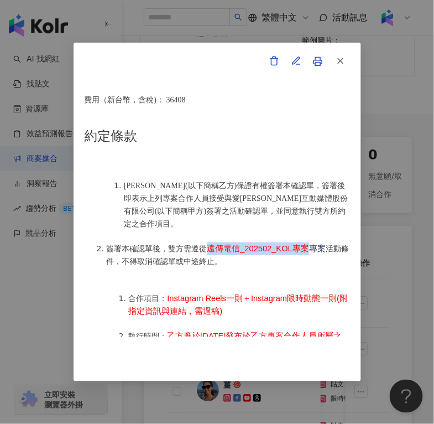
drag, startPoint x: 207, startPoint y: 227, endPoint x: 308, endPoint y: 223, distance: 100.8
click at [308, 242] on li "簽署本確認單後，雙方需遵從 遠傳電信_202502_KOL專案 專案 活動條件，不得取消確認單或中途終止。" at bounding box center [229, 254] width 244 height 25
copy span "遠傳電信_202502_KOL專案"
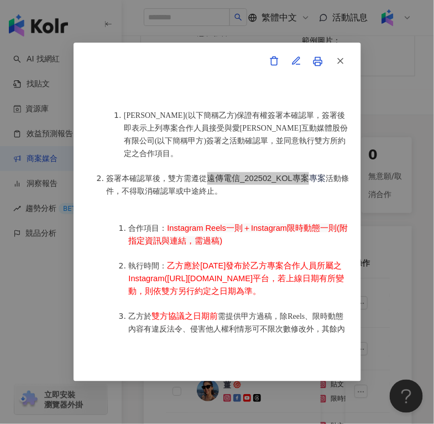
scroll to position [515, 0]
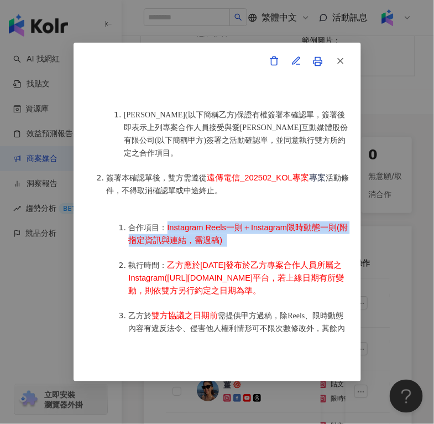
drag, startPoint x: 231, startPoint y: 226, endPoint x: 166, endPoint y: 204, distance: 69.0
click at [166, 209] on ol "合作項目： Instagram Reels一則＋Instagram限時動態一則(附指定資訊與連結，需過稿) 執行時間： 乙方應於2025年4月22日發布於乙方…" at bounding box center [229, 397] width 244 height 377
copy li "Instagram Reels一則＋Instagram限時動態一則(附指定資訊與連結，需過稿)"
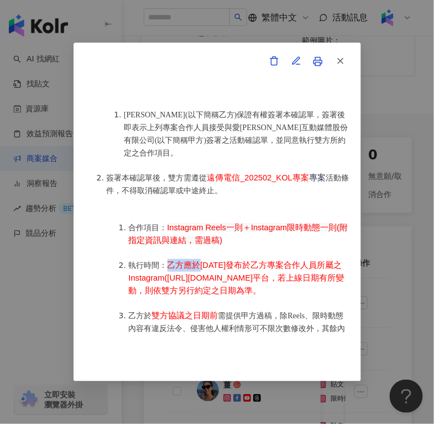
drag, startPoint x: 169, startPoint y: 245, endPoint x: 197, endPoint y: 245, distance: 28.2
click at [197, 261] on span "乙方應於2025年4月22日發布於乙方專案合作人員所屬之Instagram(https://www.instagram.com/weiweibig/)平台，若…" at bounding box center [237, 278] width 216 height 34
copy span "乙方應於"
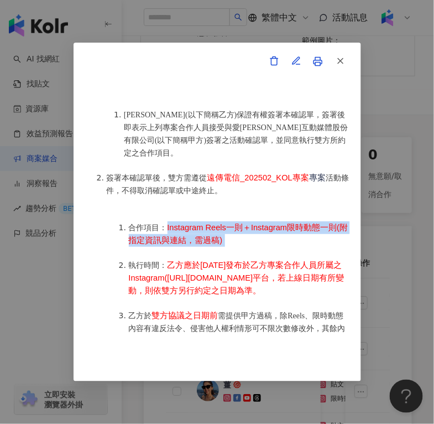
drag, startPoint x: 168, startPoint y: 204, endPoint x: 251, endPoint y: 224, distance: 85.4
click at [251, 224] on li "合作項目： Instagram Reels一則＋Instagram限時動態一則(附指定資訊與連結，需過稿)" at bounding box center [239, 233] width 221 height 25
copy li "Instagram Reels一則＋Instagram限時動態一則(附指定資訊與連結，需過稿)"
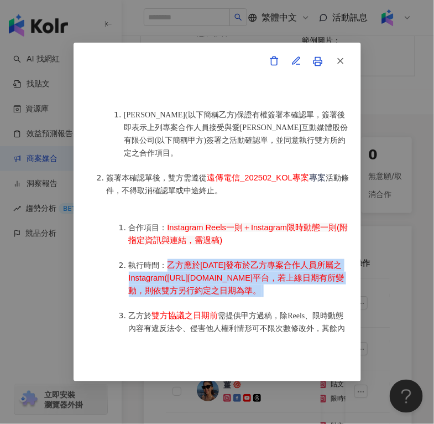
drag, startPoint x: 142, startPoint y: 283, endPoint x: 168, endPoint y: 242, distance: 48.0
click at [168, 259] on li "執行時間： 乙方應於2025年4月22日發布於乙方專案合作人員所屬之Instagram(https://www.instagram.com/weiweibig…" at bounding box center [239, 278] width 221 height 38
copy li "乙方應於2025年4月22日發布於乙方專案合作人員所屬之Instagram(https://www.instagram.com/weiweibig/)平台，若…"
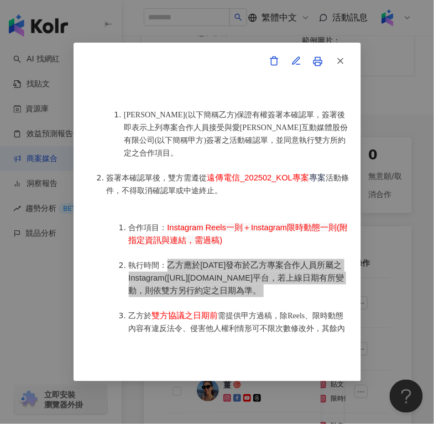
scroll to position [520, 0]
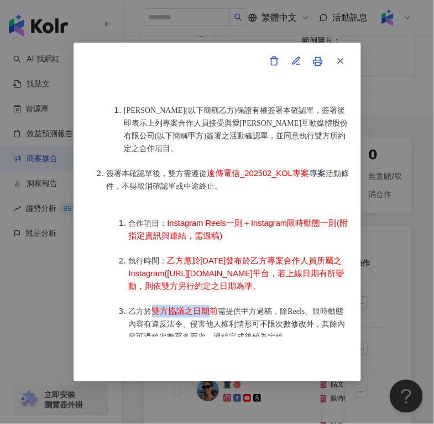
drag, startPoint x: 154, startPoint y: 305, endPoint x: 213, endPoint y: 304, distance: 58.1
click at [213, 307] on span "雙方協議之日期前" at bounding box center [185, 311] width 66 height 9
drag, startPoint x: 216, startPoint y: 305, endPoint x: 155, endPoint y: 307, distance: 61.5
click at [155, 307] on span "雙方協議之日期前" at bounding box center [185, 311] width 66 height 9
copy span "雙方協議之日期前"
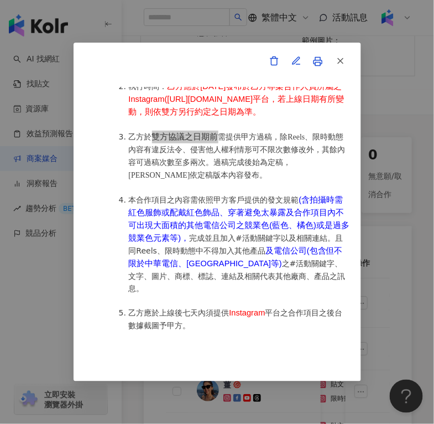
scroll to position [705, 0]
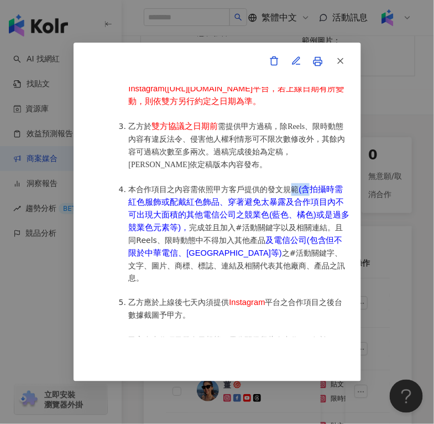
drag, startPoint x: 295, startPoint y: 184, endPoint x: 309, endPoint y: 184, distance: 14.4
click at [309, 184] on li "本合作項目之內容需依照甲方客戶提供的發文規範 (含拍攝時需紅色服飾或配戴紅色飾品、穿著避免太暴露及合作項目內不可出現大面積的其他電信公司之競業色(藍色、橘色)…" at bounding box center [239, 233] width 221 height 101
click at [309, 185] on span "(含拍攝時需紅色服飾或配戴紅色飾品、穿著避免太暴露及合作項目內不可出現大面積的其他電信公司之競業色(藍色、橘色)或是過多競業色元素等)，" at bounding box center [239, 208] width 221 height 47
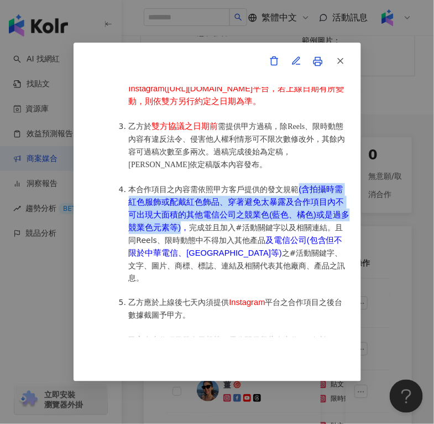
drag, startPoint x: 299, startPoint y: 185, endPoint x: 200, endPoint y: 226, distance: 107.7
click at [200, 226] on span "(含拍攝時需紅色服飾或配戴紅色飾品、穿著避免太暴露及合作項目內不可出現大面積的其他電信公司之競業色(藍色、橘色)或是過多競業色元素等)，" at bounding box center [239, 208] width 221 height 47
copy span "(含拍攝時需紅色服飾或配戴紅色飾品、穿著避免太暴露及合作項目內不可出現大面積的其他電信公司之競業色(藍色、橘色)或是過多競業色元素等)"
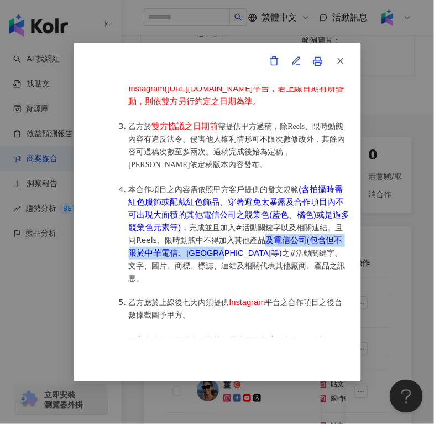
drag, startPoint x: 287, startPoint y: 235, endPoint x: 262, endPoint y: 251, distance: 30.1
click at [262, 251] on li "本合作項目之內容需依照甲方客戶提供的發文規範 (含拍攝時需紅色服飾或配戴紅色飾品、穿著避免太暴露及合作項目內不可出現大面積的其他電信公司之競業色(藍色、橘色)…" at bounding box center [239, 233] width 221 height 101
copy span "及電信公司(包含但不限於中華電信、[GEOGRAPHIC_DATA]等)"
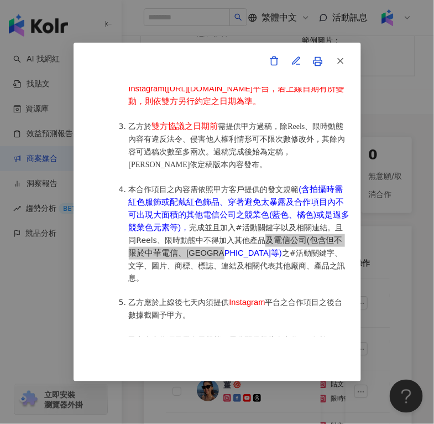
scroll to position [836, 0]
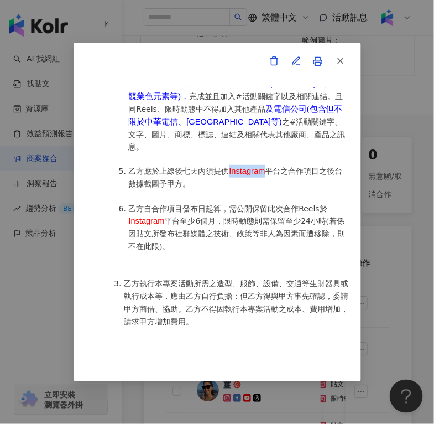
drag, startPoint x: 229, startPoint y: 164, endPoint x: 268, endPoint y: 164, distance: 38.7
click at [268, 165] on li "乙方應於上線後七天內須提供 Instagram 平台之合作項目之後台數據截圖予甲方。" at bounding box center [239, 177] width 221 height 25
copy span "Instagram"
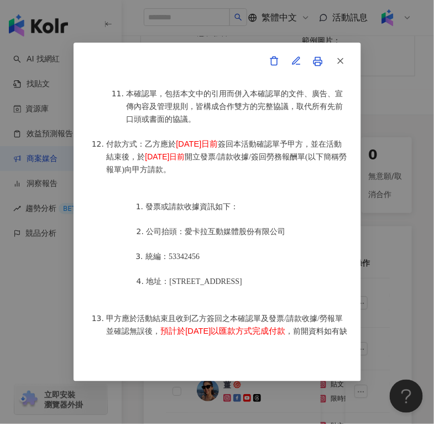
scroll to position [1625, 0]
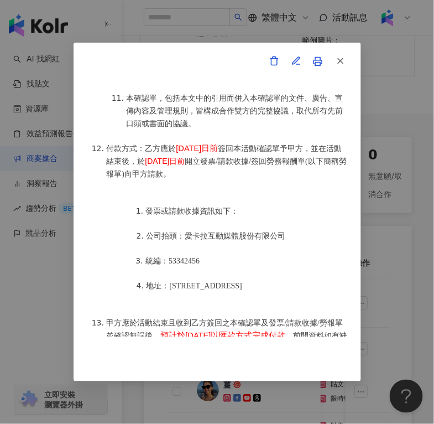
drag, startPoint x: 176, startPoint y: 121, endPoint x: 240, endPoint y: 124, distance: 64.3
click at [240, 142] on li "付款方式：乙方應於 2025年3月28日前 簽回本活動確認單予甲方，並在活動結束後，於 2025年3月28日前 開立發票/請款收據/簽回勞務報酬單(以下簡稱勞…" at bounding box center [229, 161] width 244 height 38
copy span "2025年3月28日前"
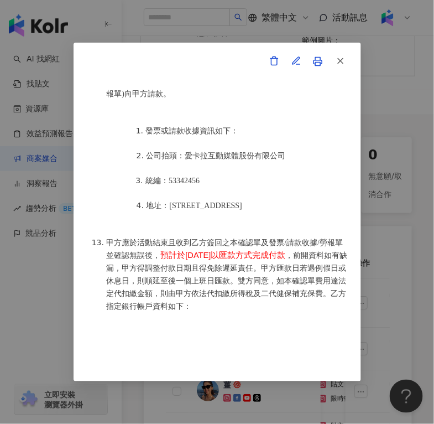
scroll to position [1706, 0]
drag, startPoint x: 172, startPoint y: 226, endPoint x: 324, endPoint y: 224, distance: 152.8
click at [324, 236] on li "甲方應於活動結束且收到乙方簽回之本確認單及發票/請款收據/勞報單並確認無誤後， 預計於2025年5月10日以匯款方式完成付款 ，前開資料如有缺漏，甲方得調整付…" at bounding box center [229, 274] width 244 height 76
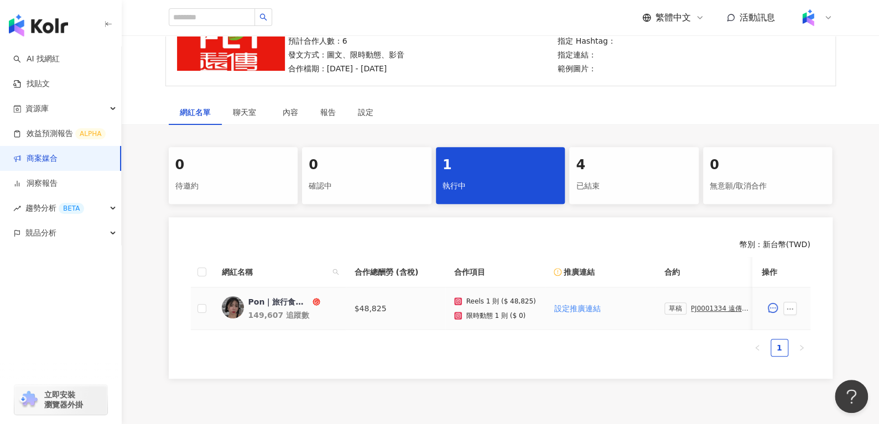
click at [706, 305] on div "PJ0001334 遠傳電信_202502_KOL專案" at bounding box center [722, 309] width 62 height 8
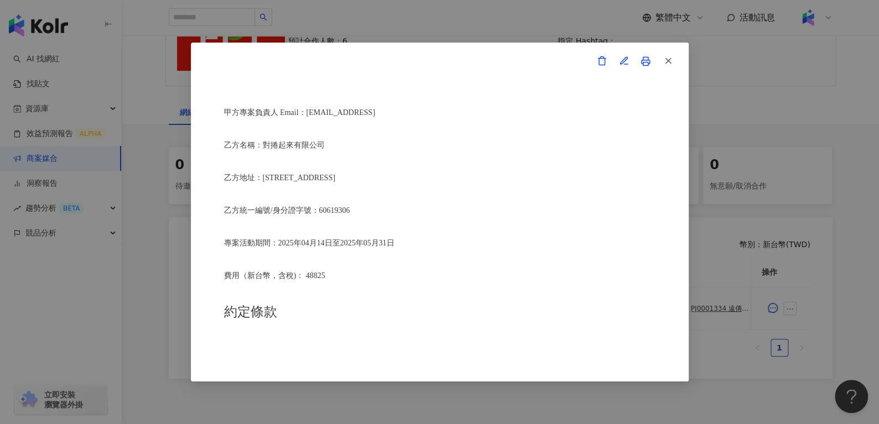
scroll to position [318, 0]
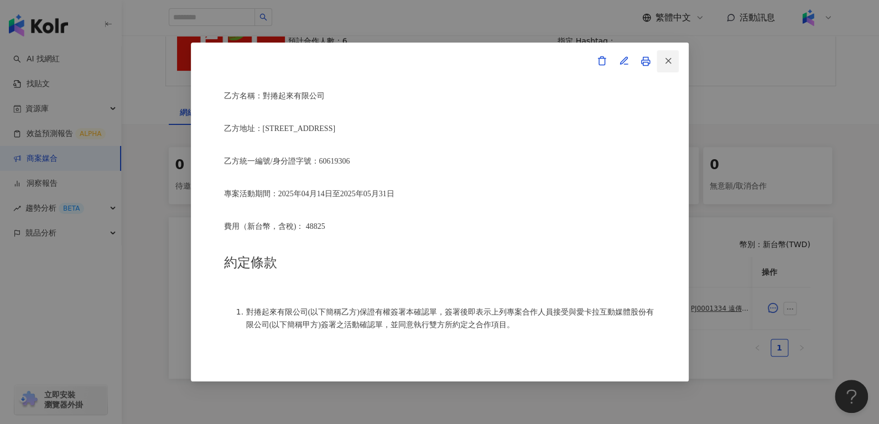
click at [667, 64] on icon "button" at bounding box center [669, 61] width 10 height 10
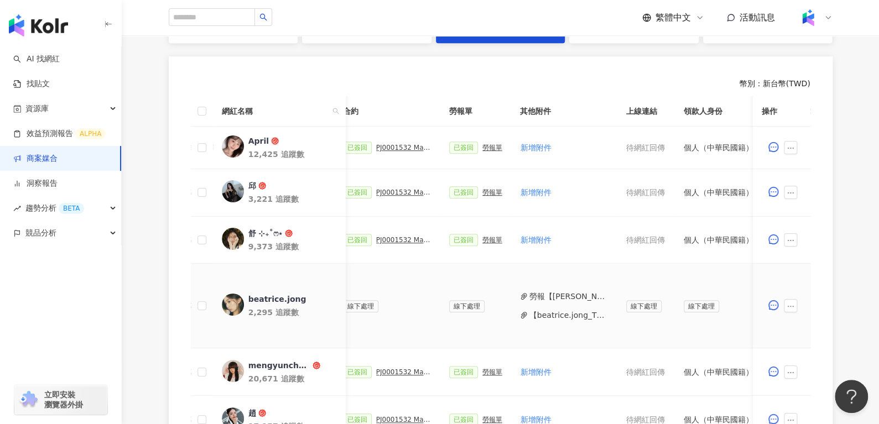
scroll to position [244, 0]
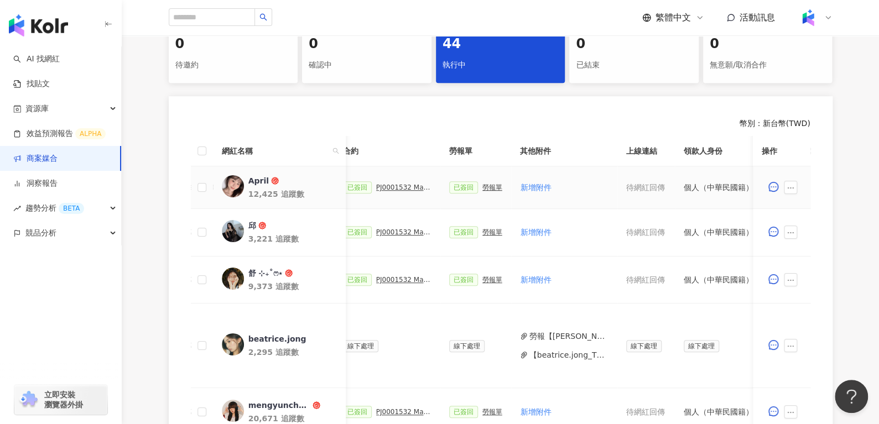
click at [483, 187] on div "勞報單" at bounding box center [493, 188] width 20 height 8
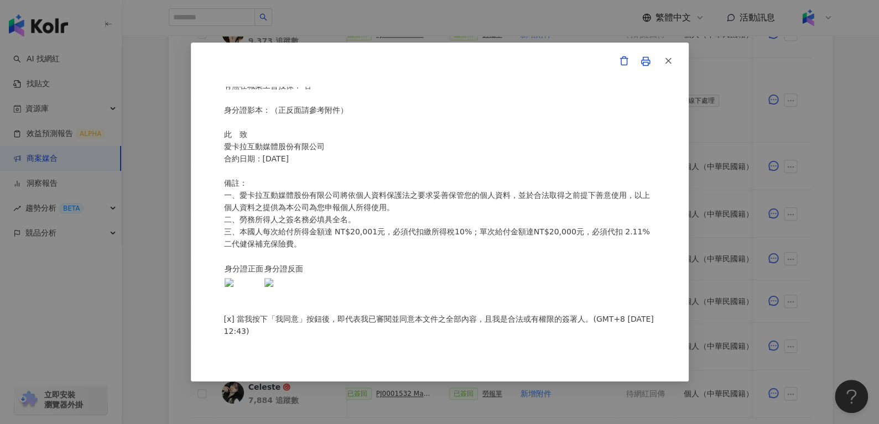
scroll to position [493, 0]
click at [667, 55] on span "button" at bounding box center [669, 61] width 10 height 12
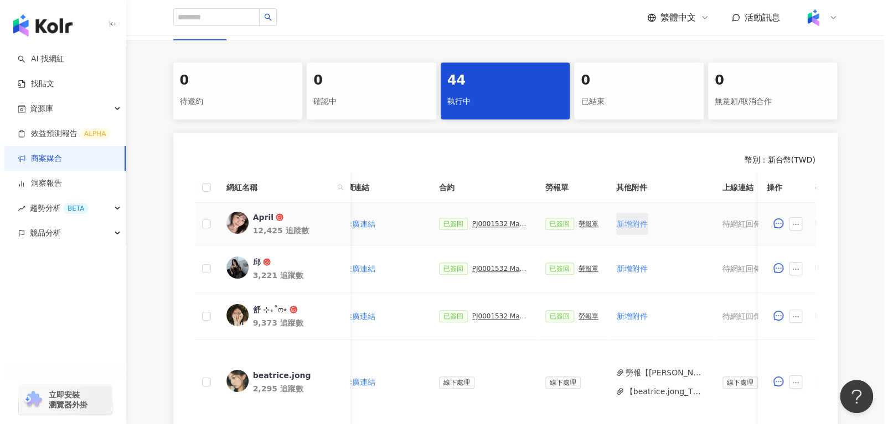
scroll to position [0, 489]
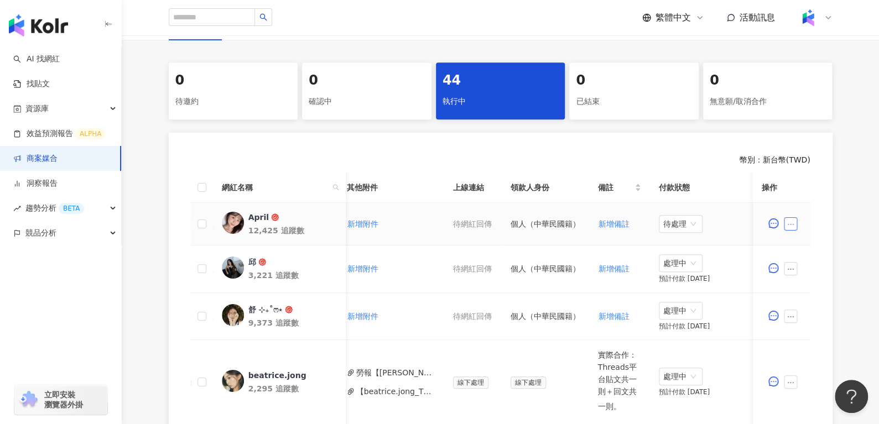
click at [788, 219] on button "button" at bounding box center [790, 223] width 13 height 13
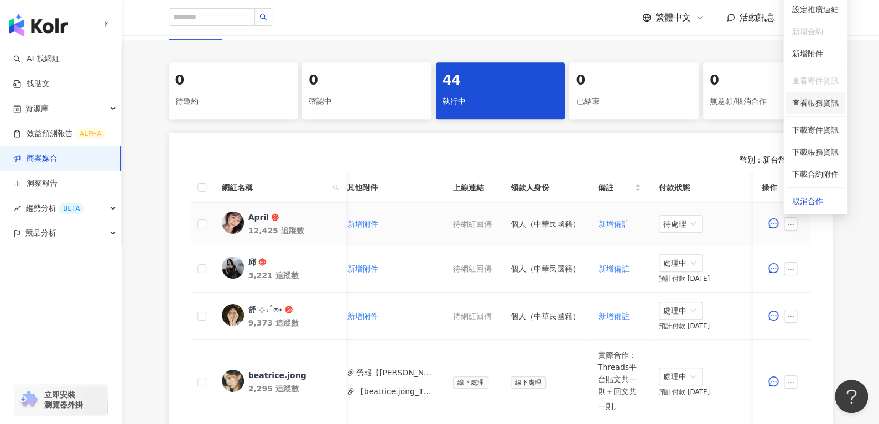
click at [806, 99] on span "查看帳務資訊" at bounding box center [816, 103] width 46 height 12
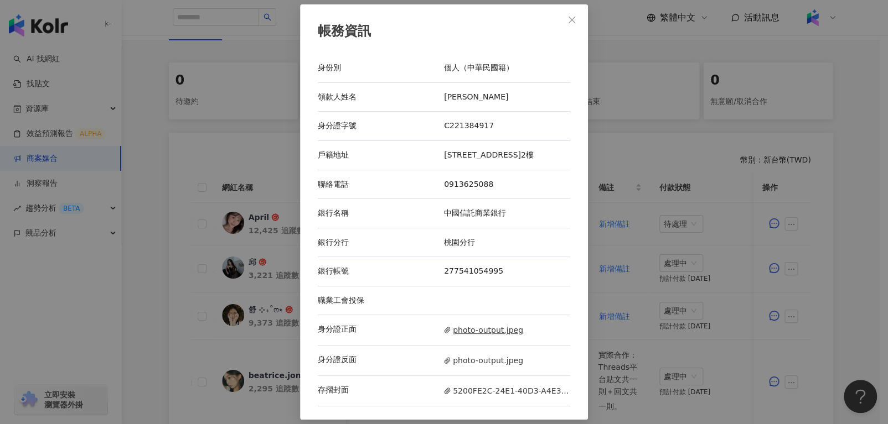
click at [472, 336] on span "photo-output.jpeg" at bounding box center [483, 330] width 79 height 12
click at [467, 365] on span "photo-output.jpeg" at bounding box center [483, 361] width 79 height 12
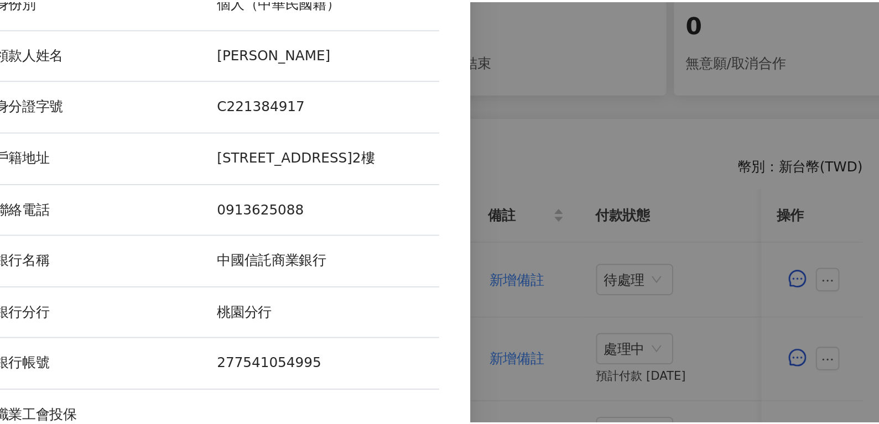
scroll to position [208, 0]
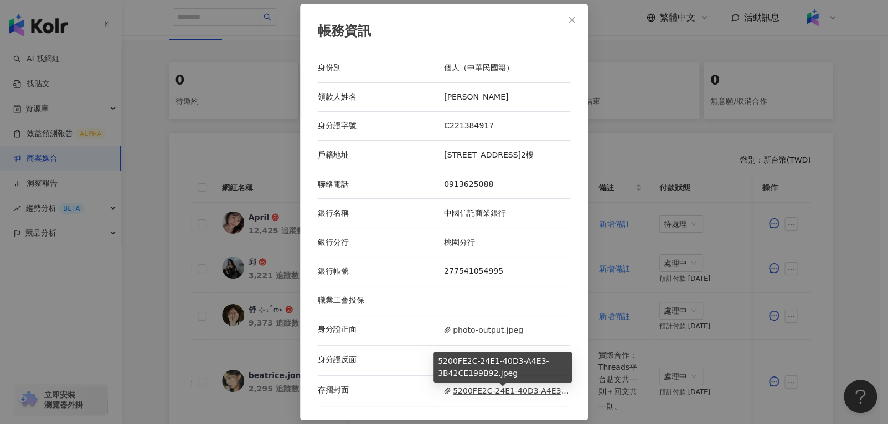
click at [507, 396] on span "5200FE2C-24E1-40D3-A4E3-3B42CE199B92.jpeg" at bounding box center [507, 391] width 126 height 12
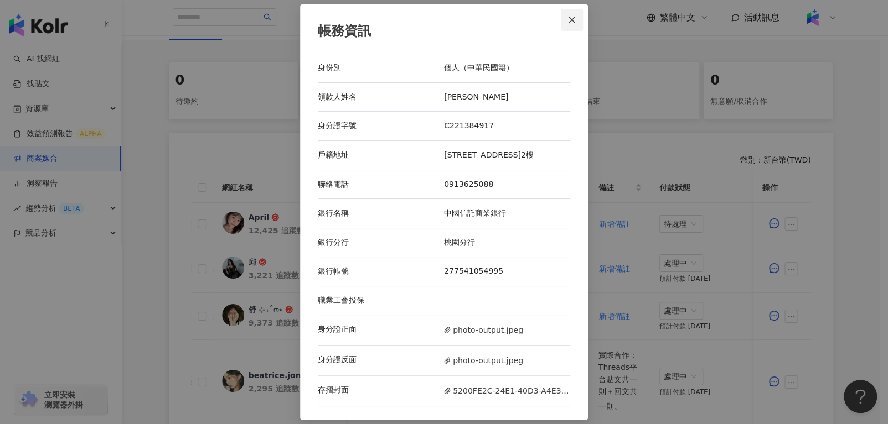
click at [568, 15] on icon "close" at bounding box center [571, 19] width 9 height 9
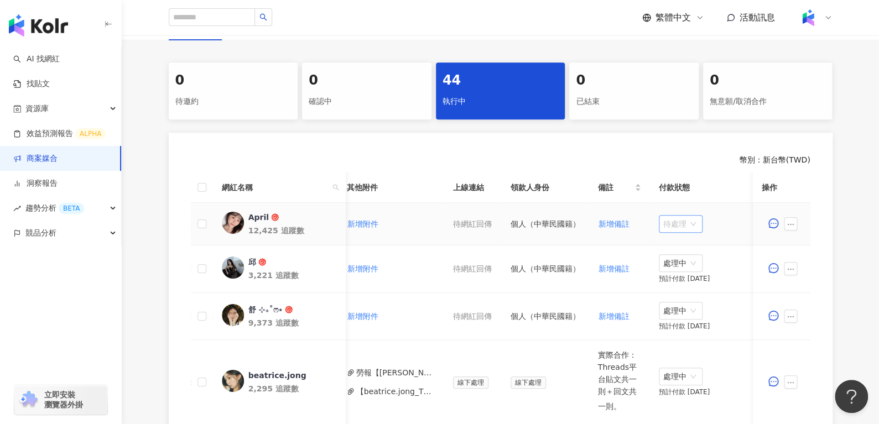
click at [684, 224] on span "待處理" at bounding box center [681, 224] width 35 height 17
click at [676, 268] on div "處理中" at bounding box center [675, 265] width 31 height 12
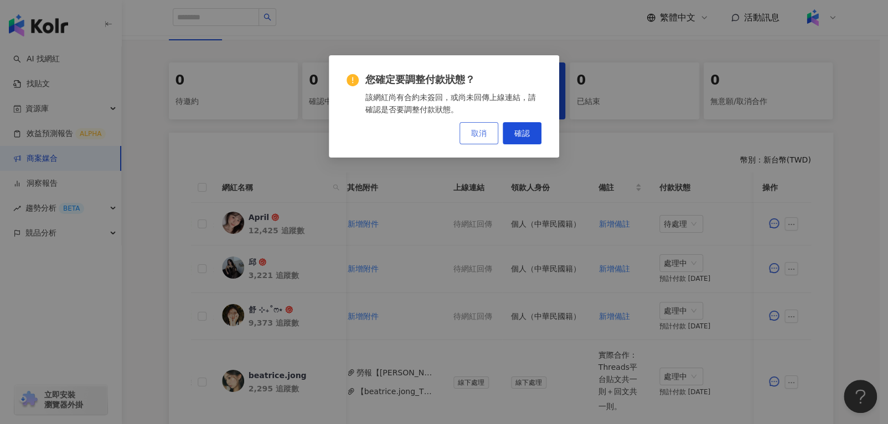
click at [474, 143] on button "取消" at bounding box center [478, 133] width 39 height 22
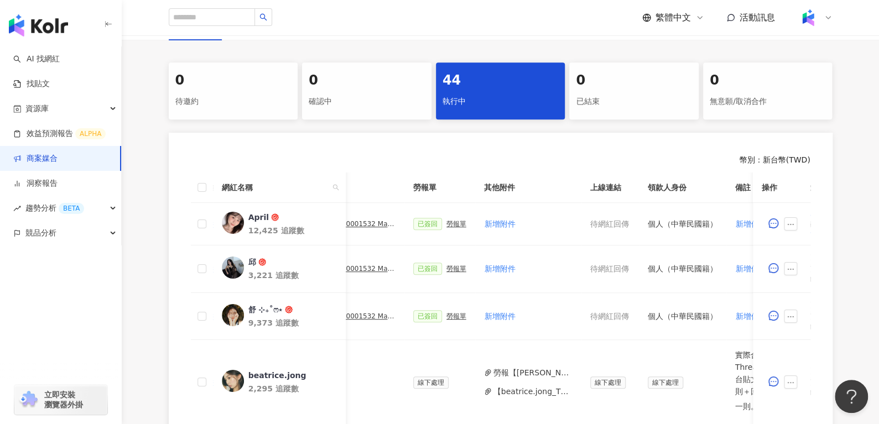
scroll to position [0, 351]
click at [447, 222] on div "勞報單" at bounding box center [457, 224] width 20 height 8
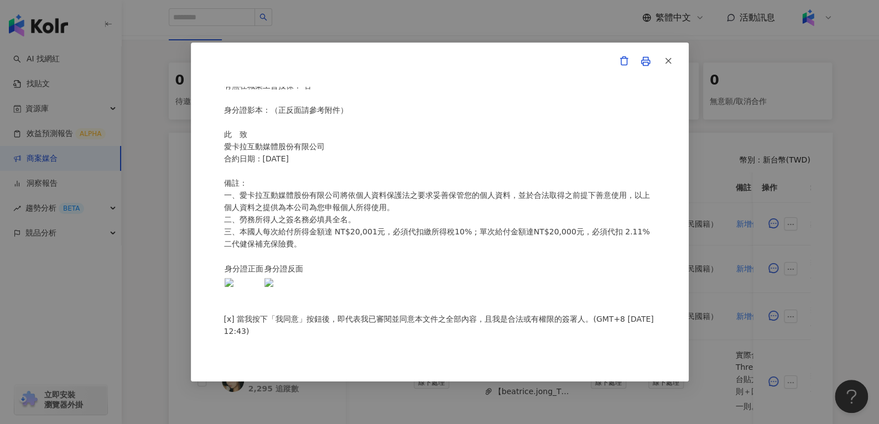
scroll to position [236, 0]
click at [669, 60] on line "button" at bounding box center [668, 61] width 5 height 5
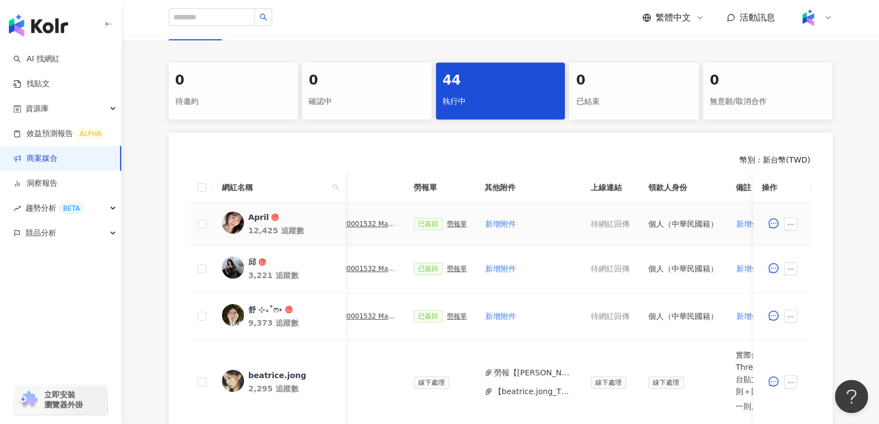
click at [371, 222] on div "PJ0001532 Maybelline_202506_skyhigh_小黑霸眼線液" at bounding box center [368, 224] width 55 height 8
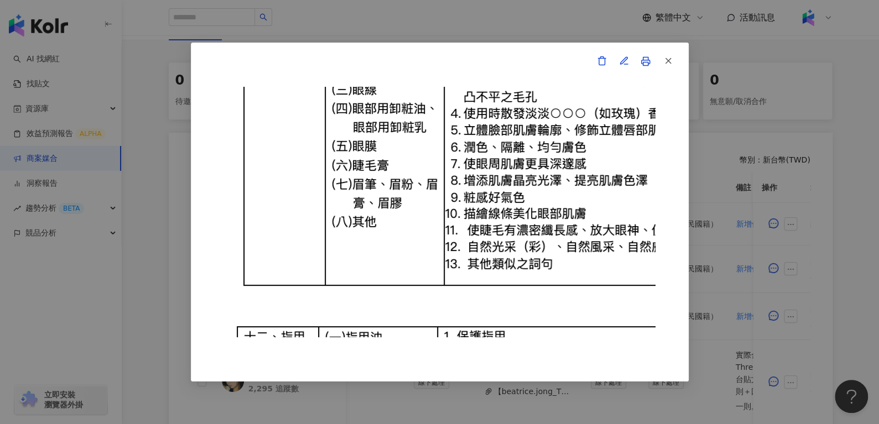
scroll to position [15252, 0]
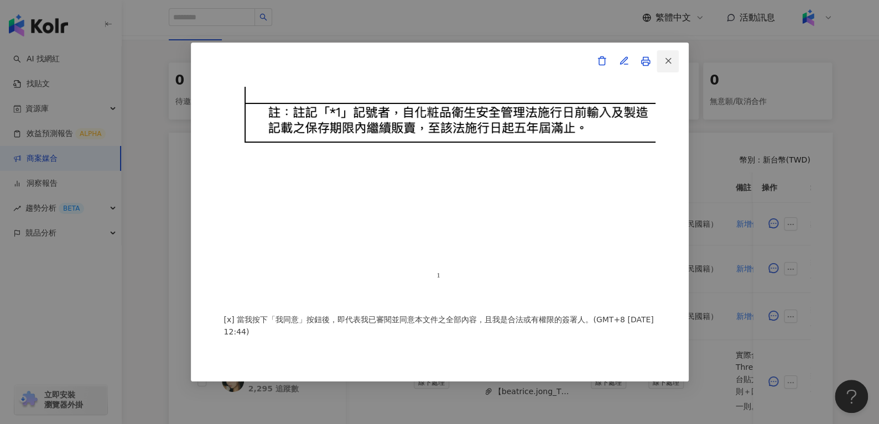
click at [670, 64] on icon "button" at bounding box center [669, 61] width 10 height 10
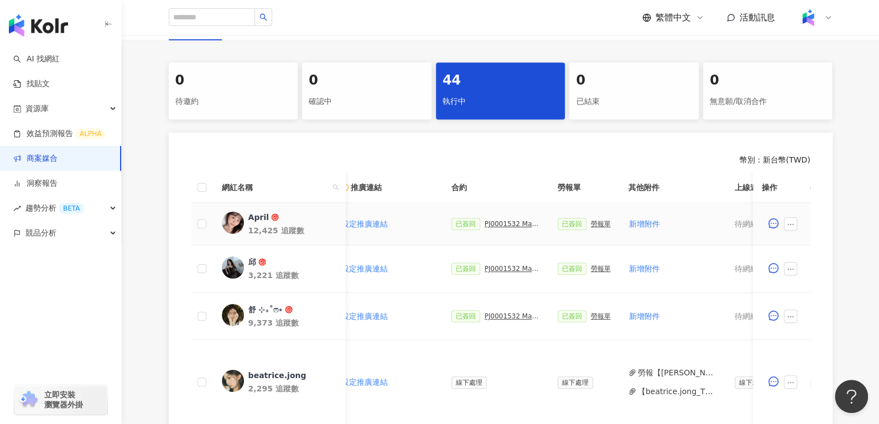
scroll to position [0, 198]
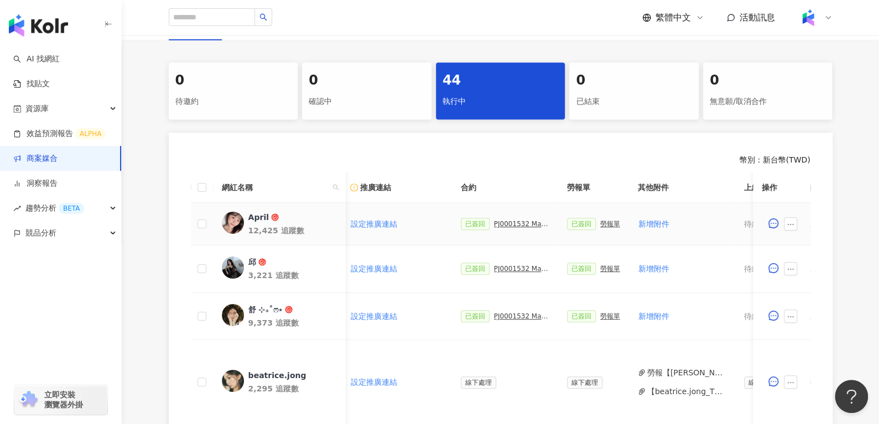
click at [495, 222] on div "PJ0001532 Maybelline_202506_skyhigh_小黑霸眼線液" at bounding box center [521, 224] width 55 height 8
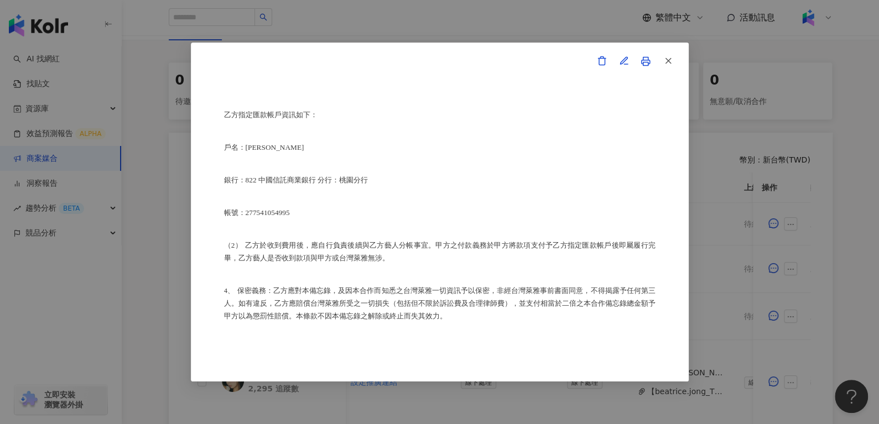
scroll to position [504, 0]
